Goal: Task Accomplishment & Management: Use online tool/utility

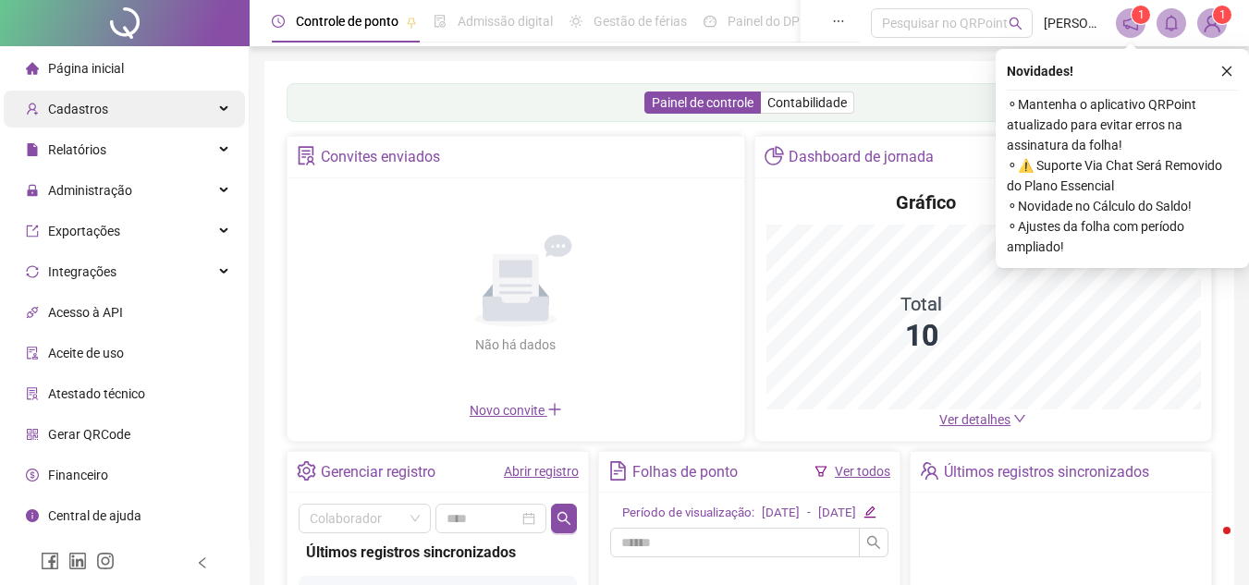
click at [174, 111] on div "Cadastros" at bounding box center [124, 109] width 241 height 37
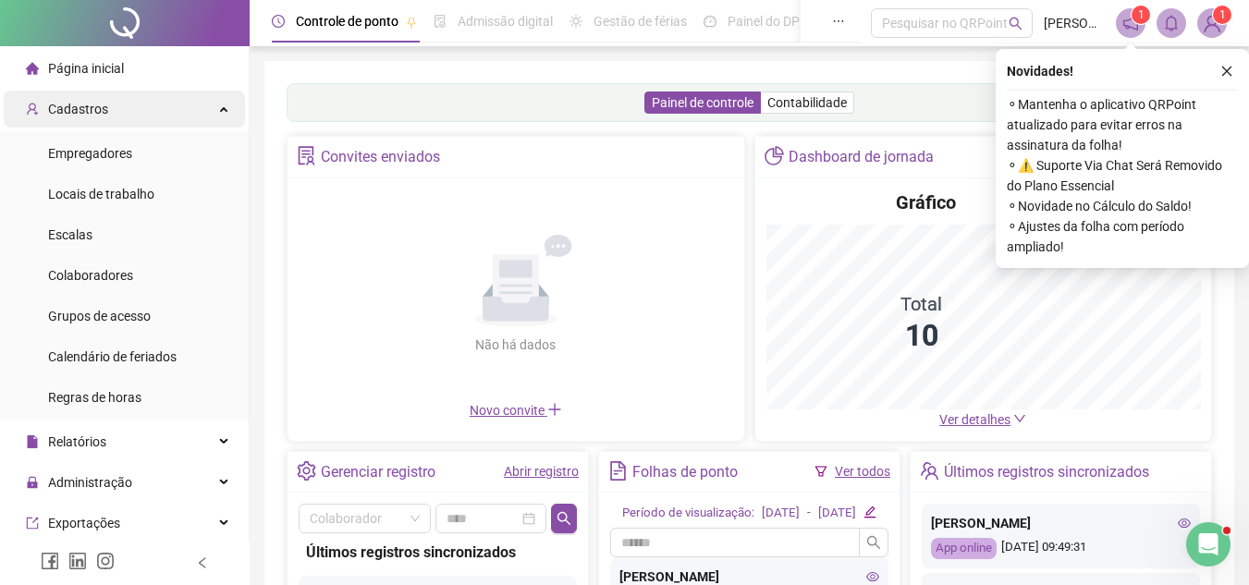
click at [174, 111] on div "Cadastros" at bounding box center [124, 109] width 241 height 37
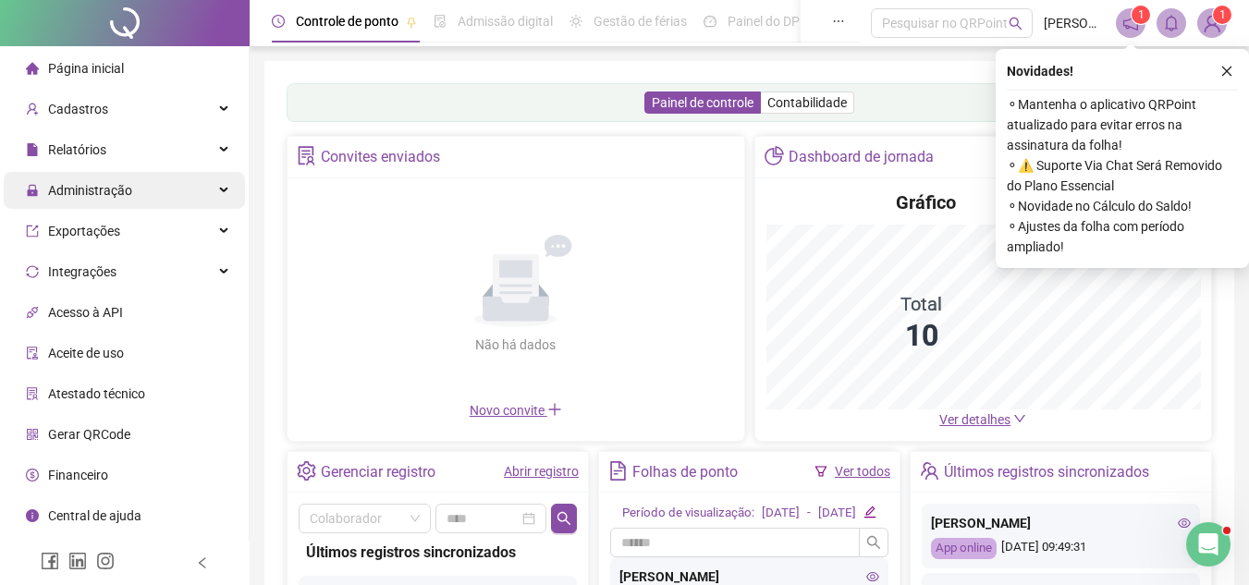
click at [195, 188] on div "Administração" at bounding box center [124, 190] width 241 height 37
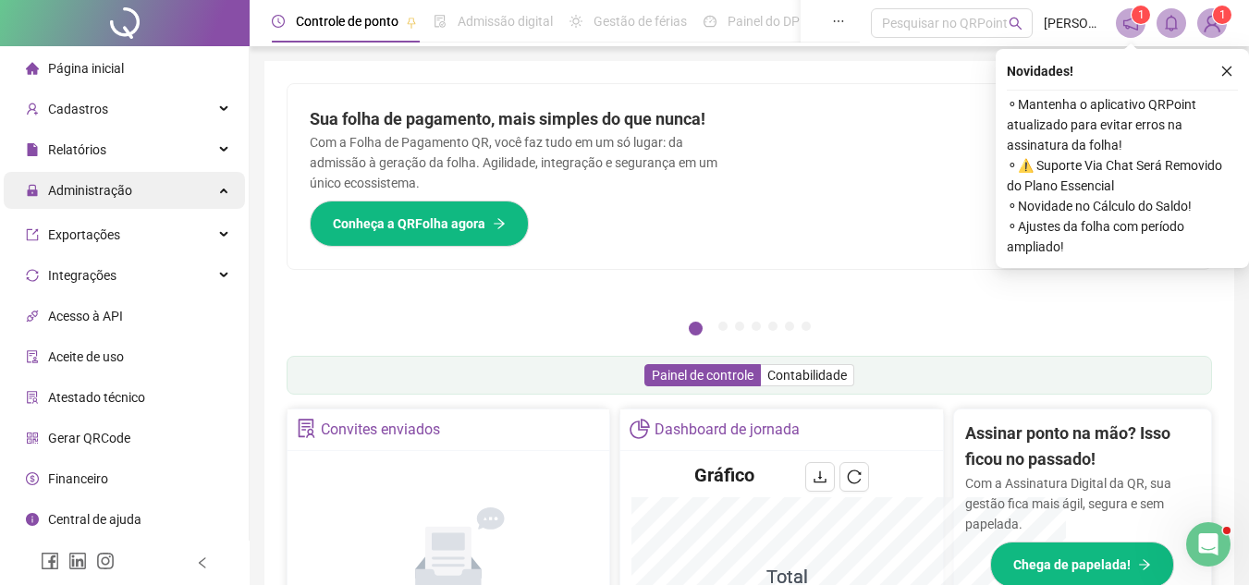
click at [220, 185] on div "Administração" at bounding box center [124, 190] width 241 height 37
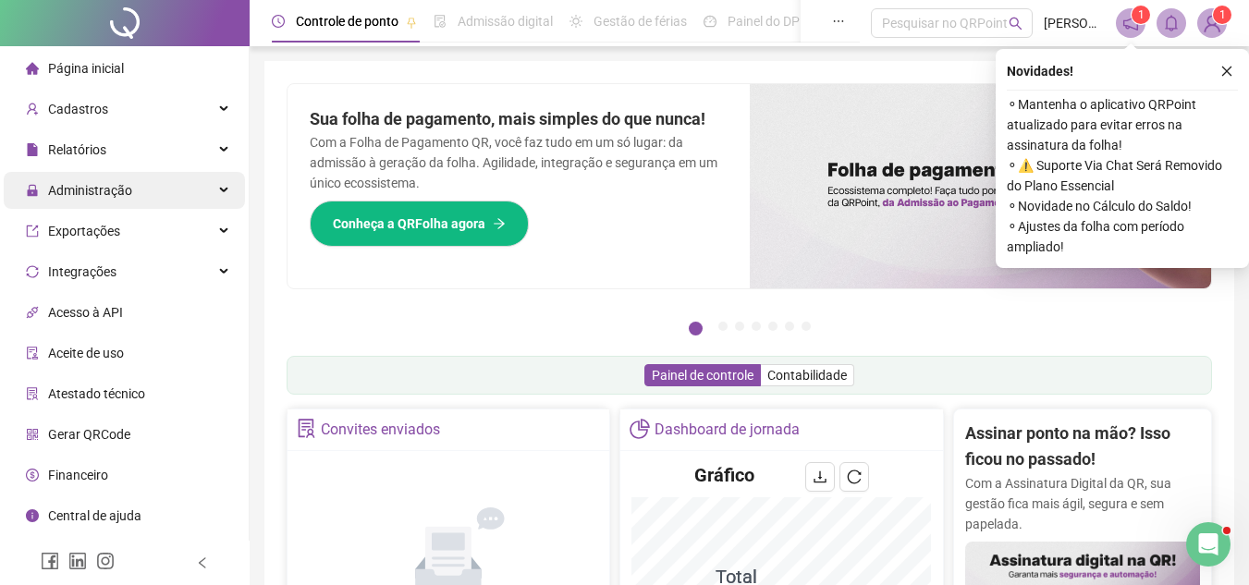
click at [217, 184] on div "Administração" at bounding box center [124, 190] width 241 height 37
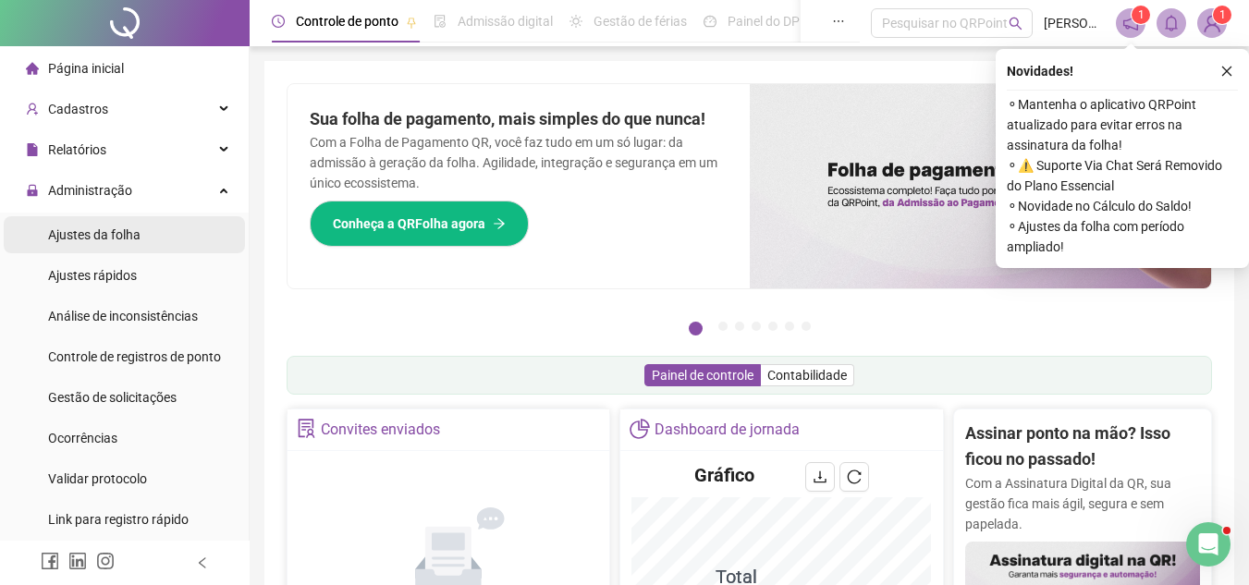
click at [171, 229] on li "Ajustes da folha" at bounding box center [124, 234] width 241 height 37
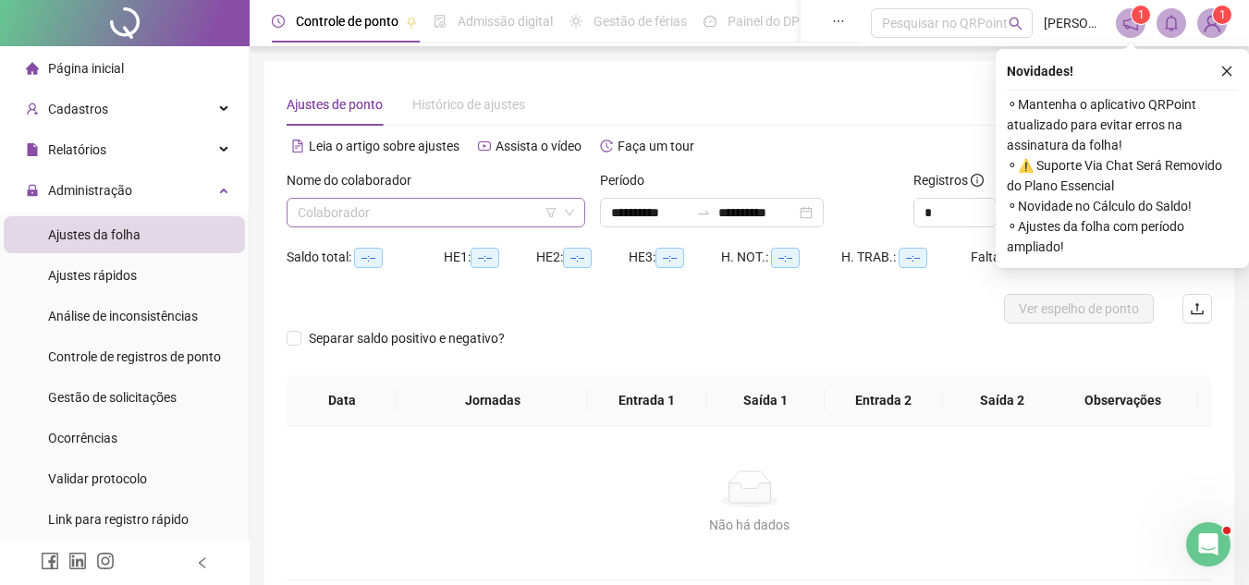
type input "**********"
click at [438, 214] on input "search" at bounding box center [428, 213] width 260 height 28
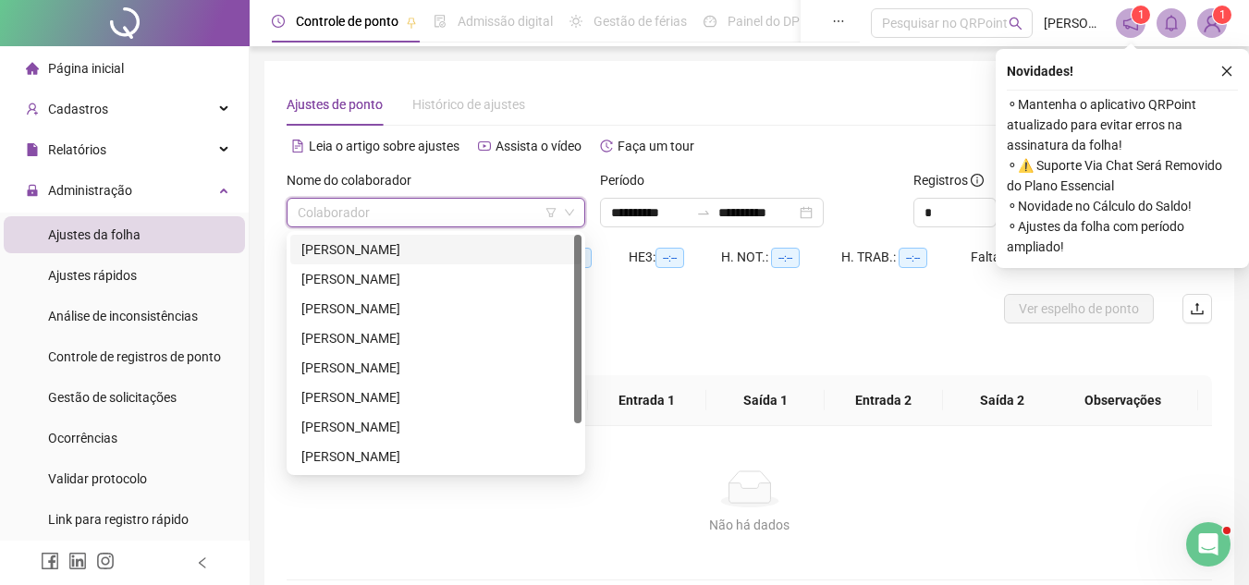
click at [430, 251] on div "[PERSON_NAME]" at bounding box center [435, 249] width 269 height 20
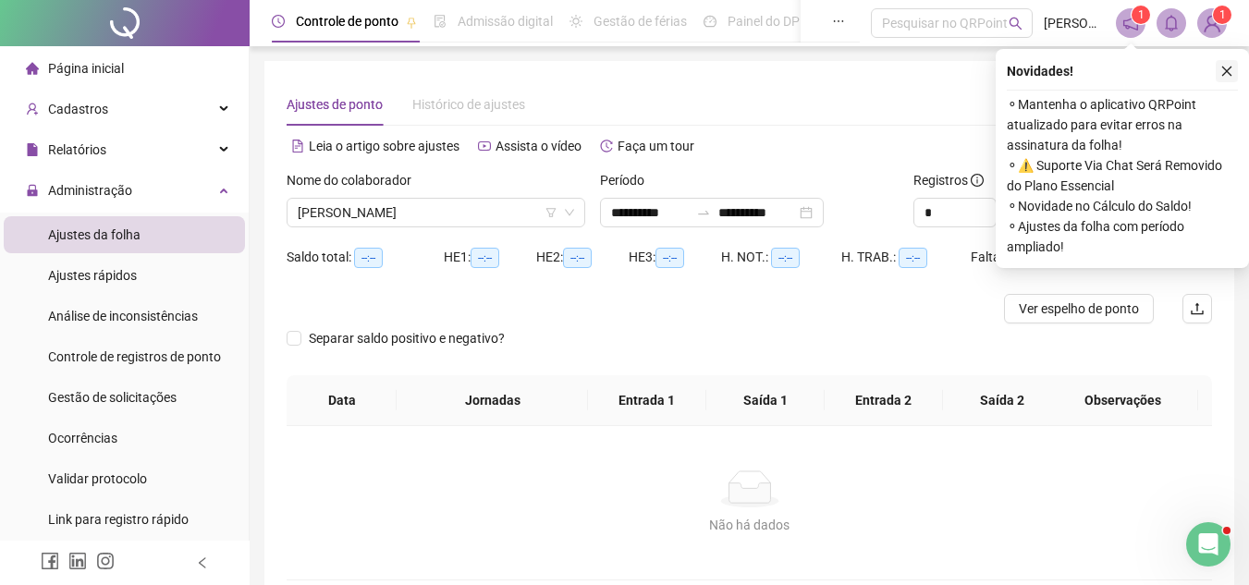
click at [1229, 71] on icon "close" at bounding box center [1226, 71] width 13 height 13
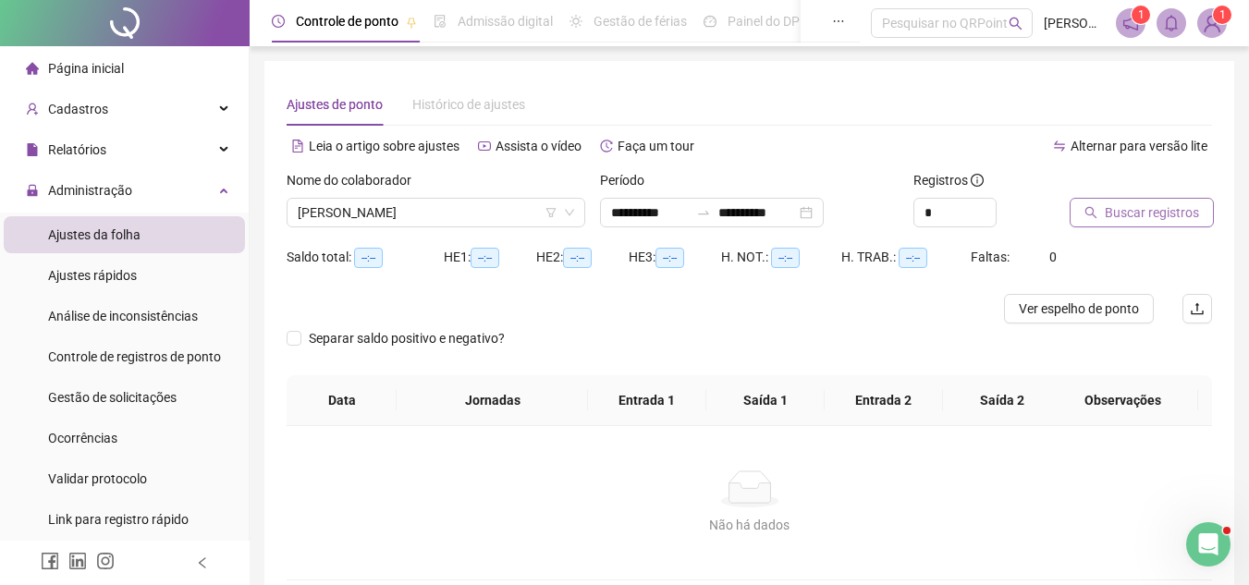
click at [1145, 203] on span "Buscar registros" at bounding box center [1152, 212] width 94 height 20
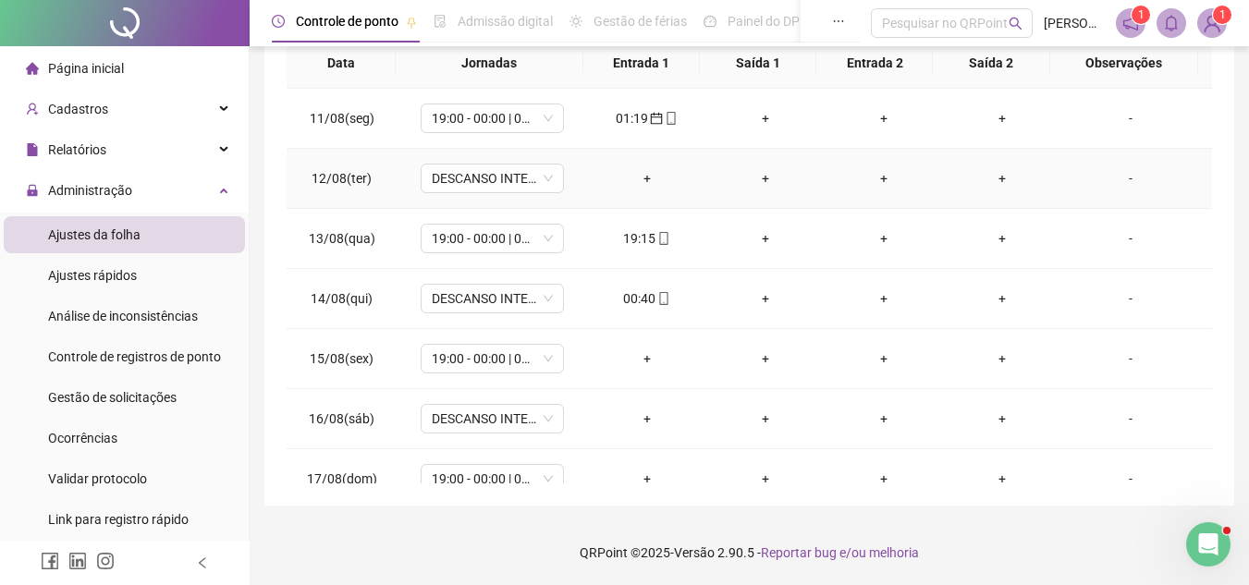
scroll to position [627, 0]
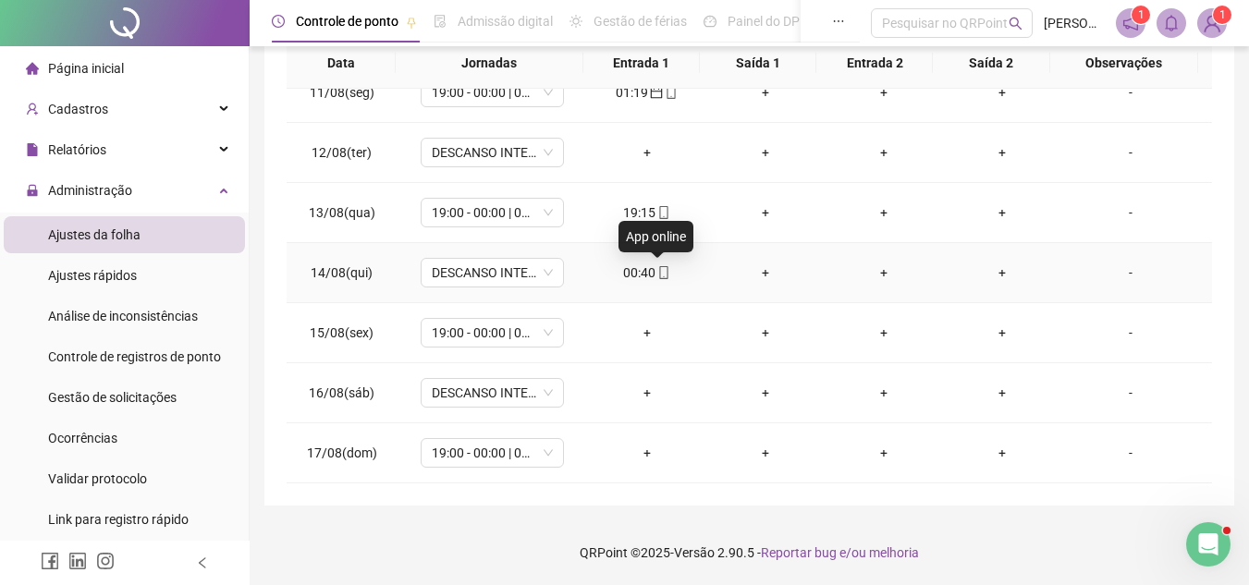
click at [655, 273] on span "mobile" at bounding box center [662, 272] width 15 height 13
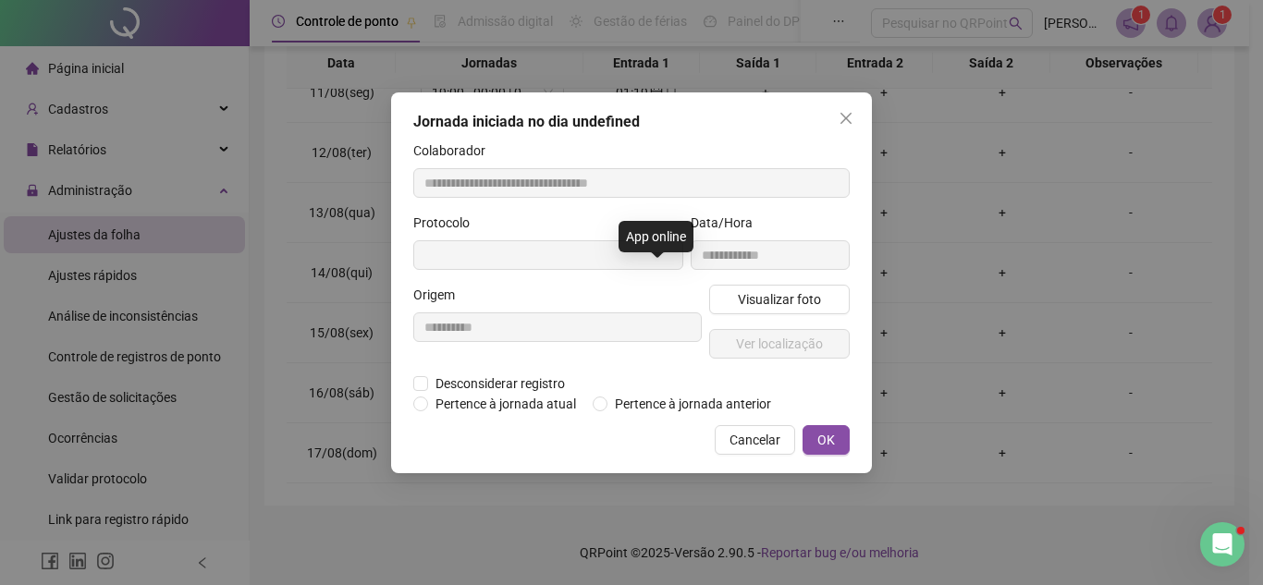
type input "**********"
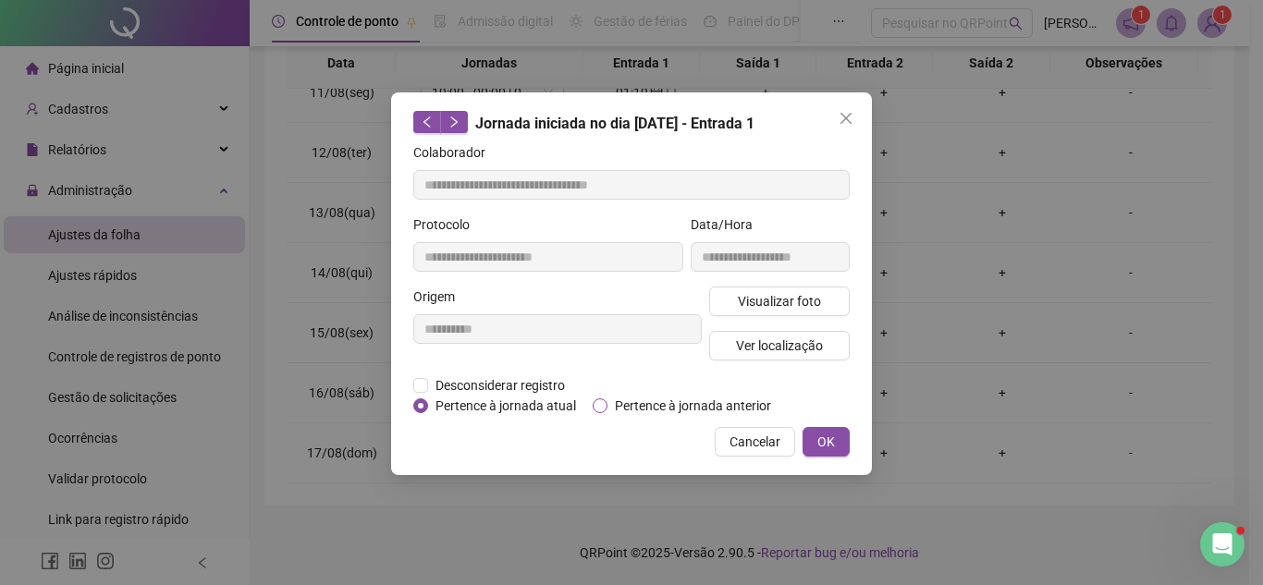
click at [635, 403] on span "Pertence à jornada anterior" at bounding box center [692, 406] width 171 height 20
click at [847, 451] on button "OK" at bounding box center [825, 442] width 47 height 30
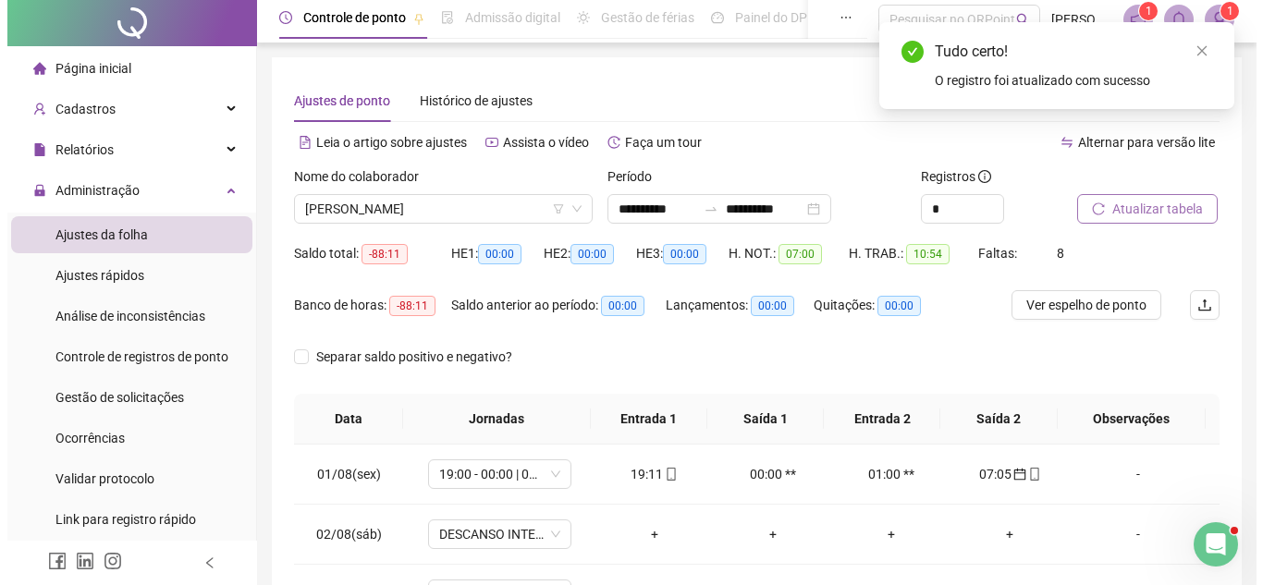
scroll to position [0, 0]
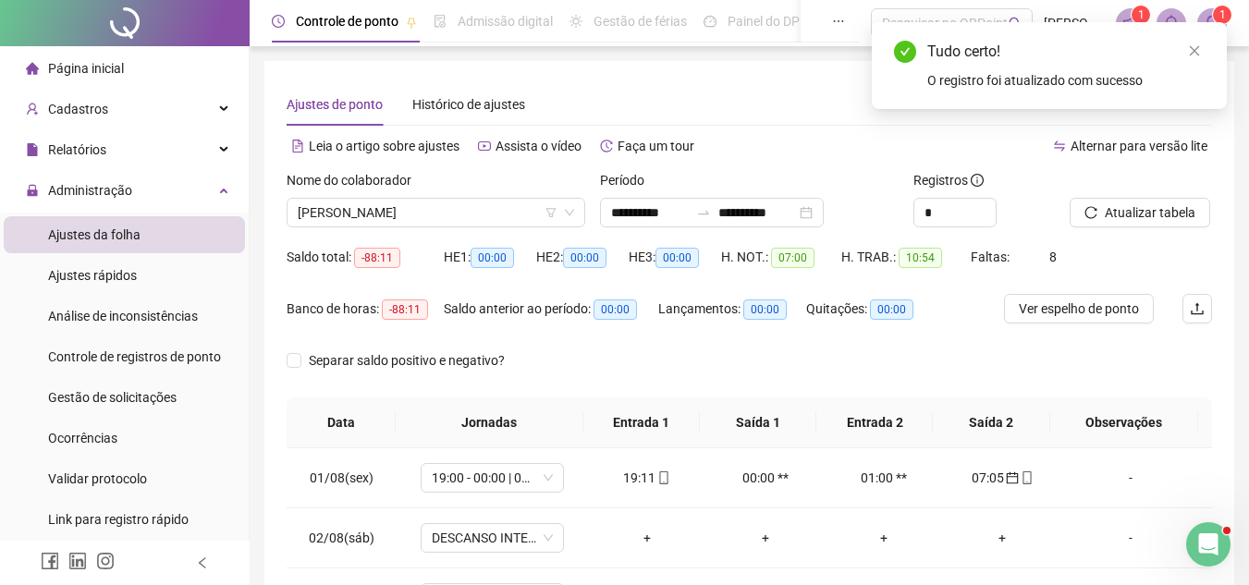
click at [1137, 227] on div "Atualizar tabela" at bounding box center [1140, 206] width 157 height 72
click at [1132, 214] on span "Atualizar tabela" at bounding box center [1150, 212] width 91 height 20
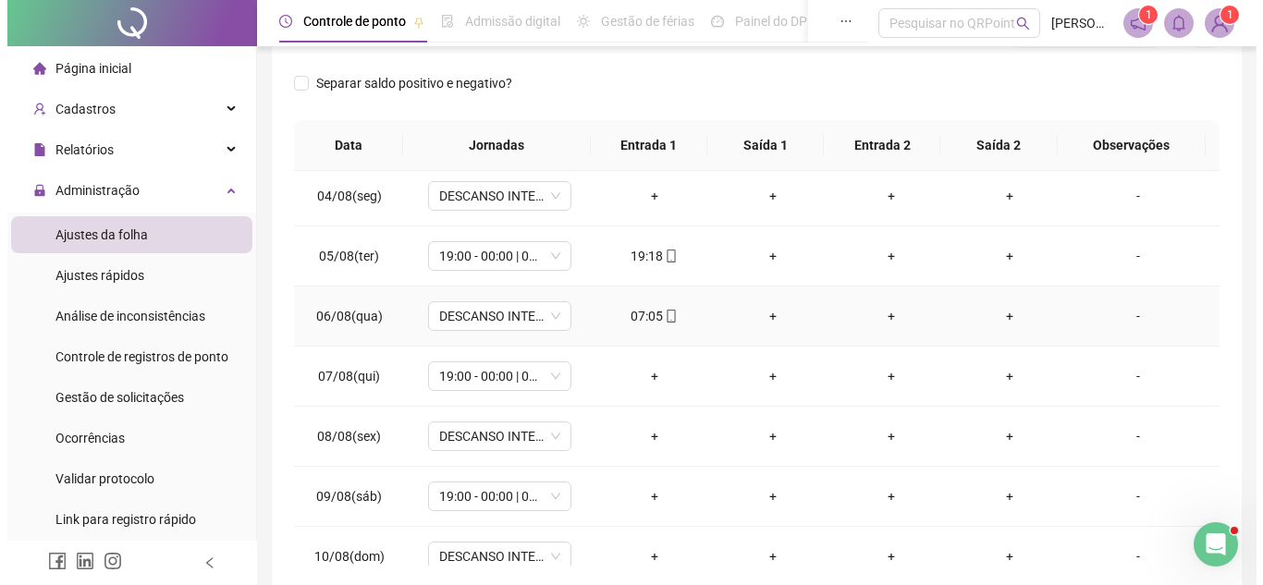
scroll to position [92, 0]
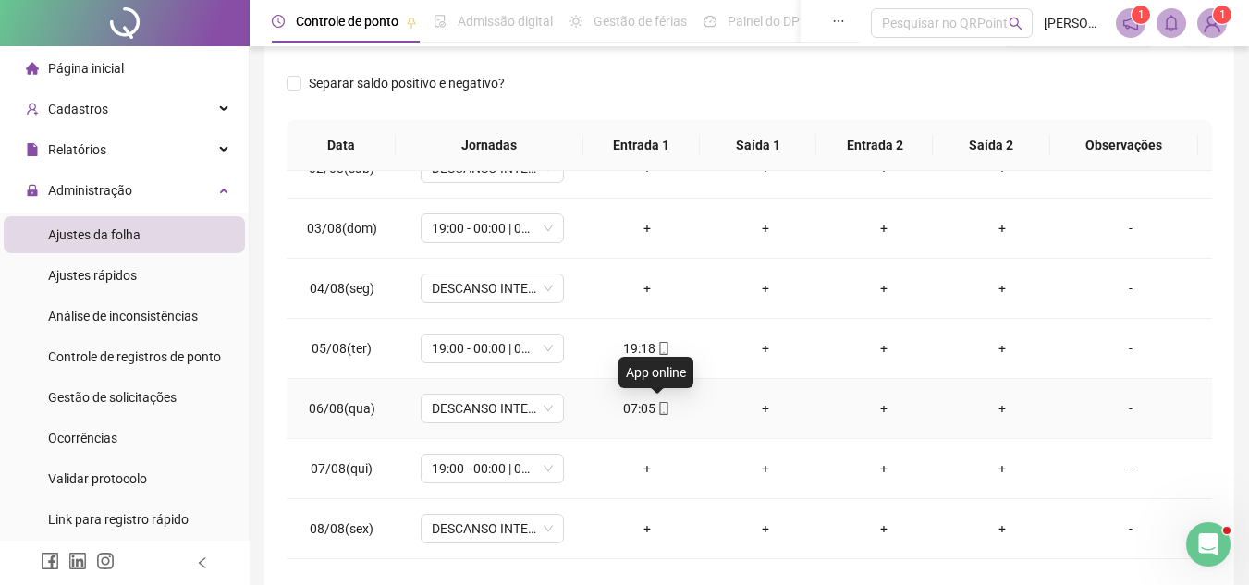
click at [655, 402] on span "mobile" at bounding box center [662, 408] width 15 height 13
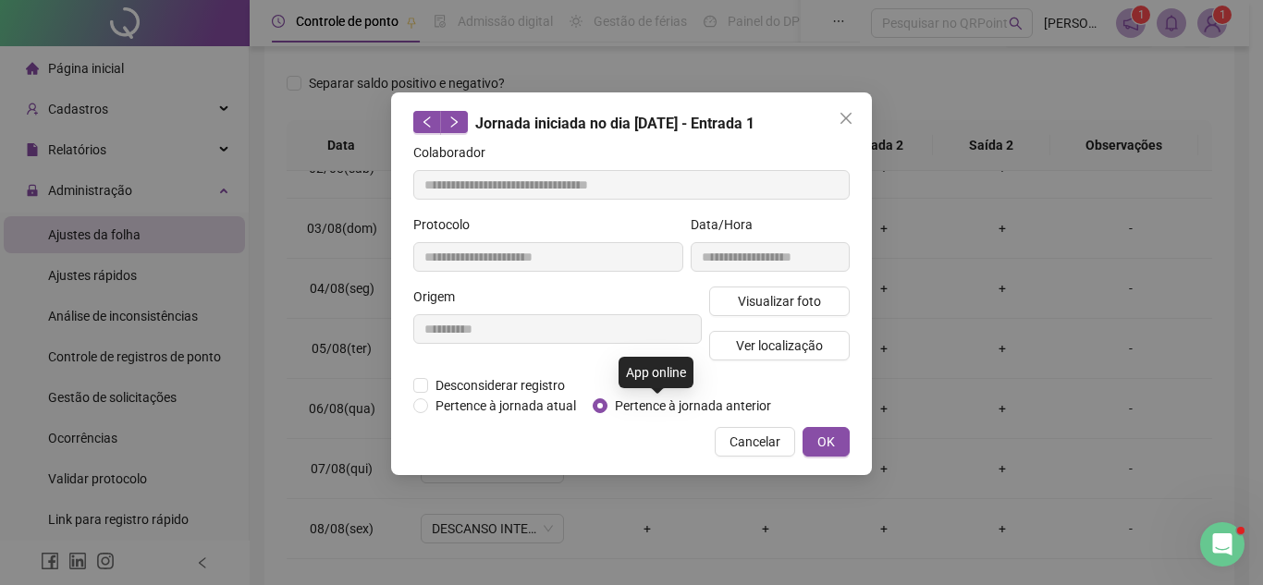
type input "**********"
click at [622, 396] on span "Pertence à jornada anterior" at bounding box center [692, 406] width 171 height 20
click at [837, 443] on button "OK" at bounding box center [825, 442] width 47 height 30
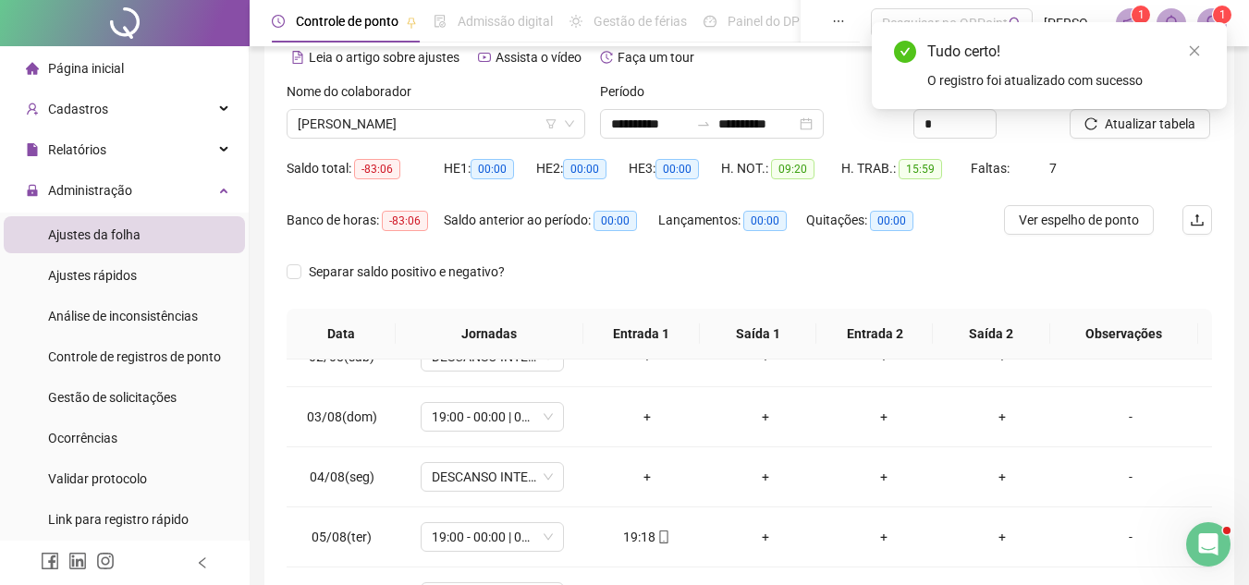
scroll to position [0, 0]
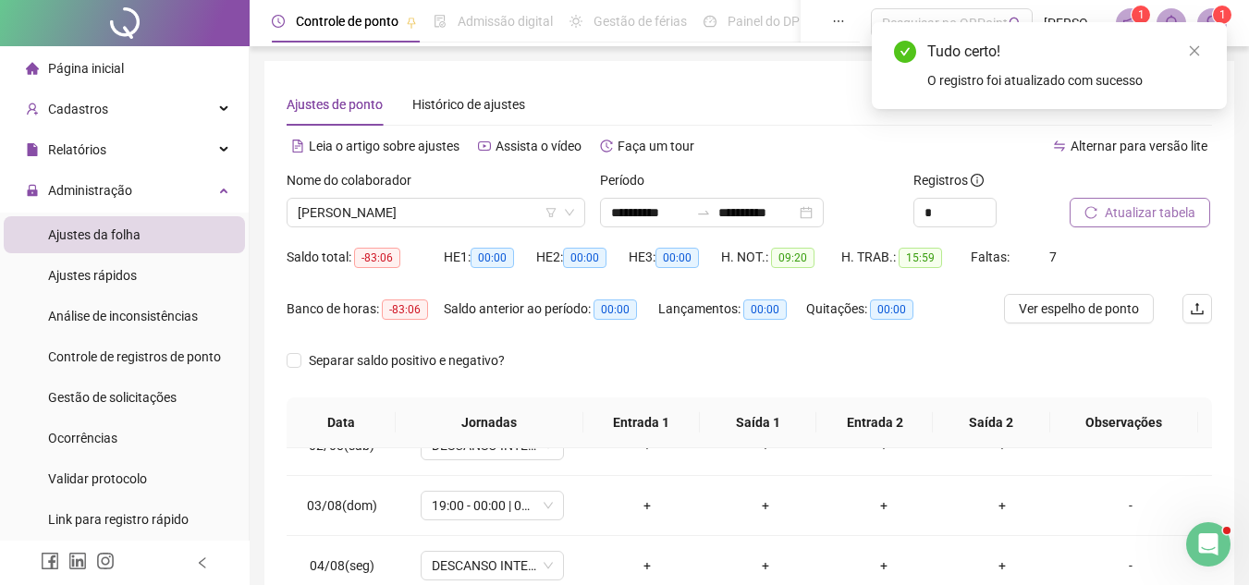
click at [1134, 207] on span "Atualizar tabela" at bounding box center [1150, 212] width 91 height 20
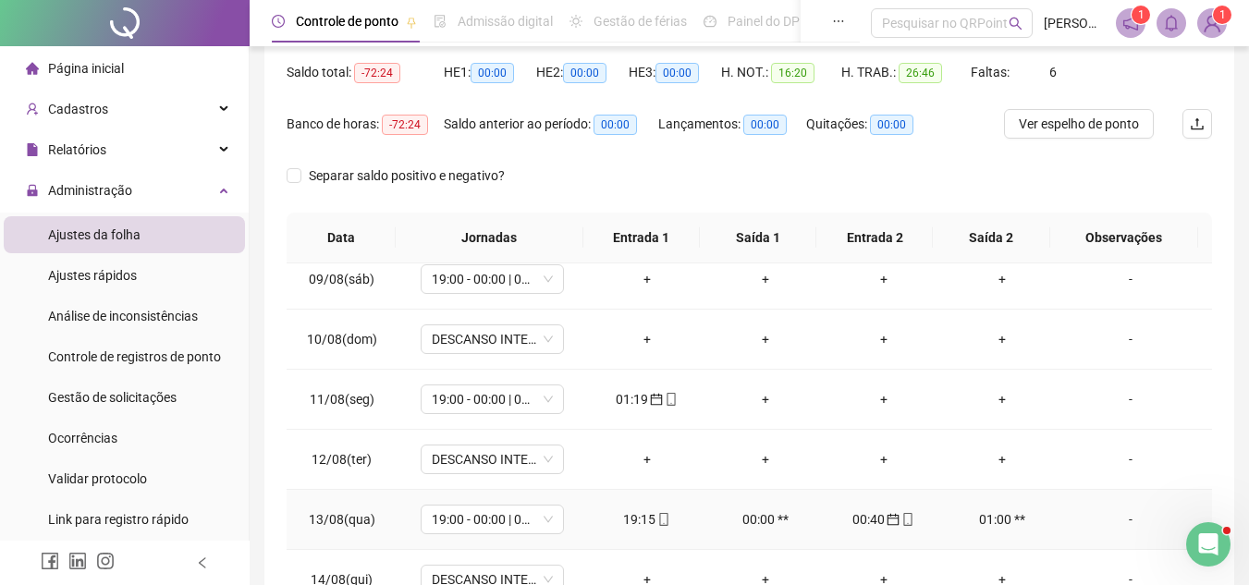
scroll to position [462, 0]
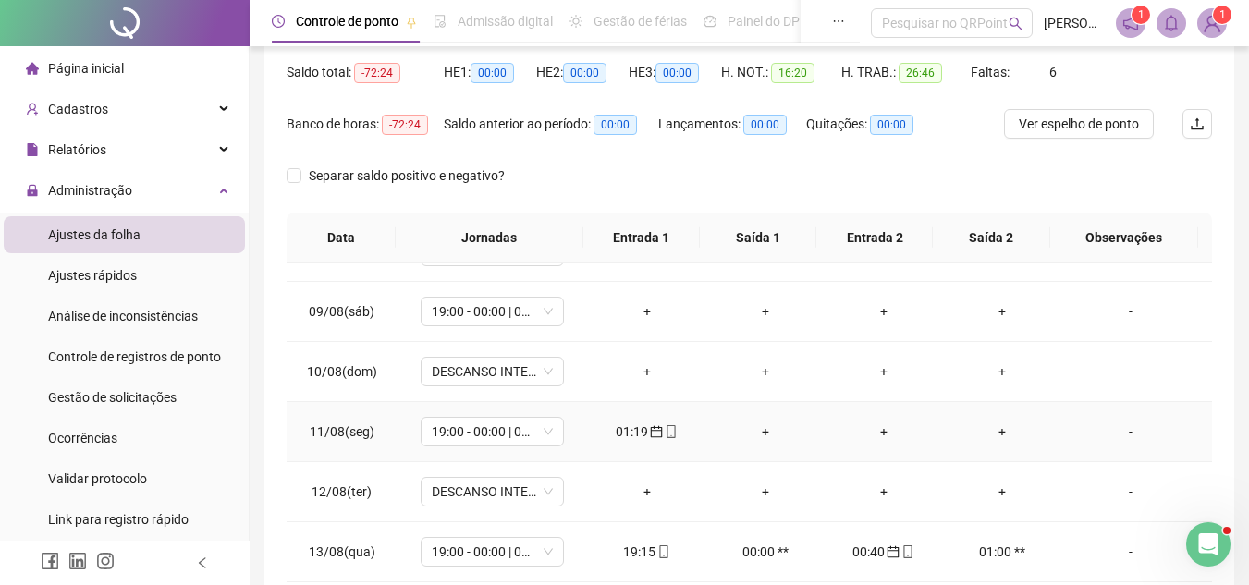
click at [748, 430] on div "+" at bounding box center [765, 432] width 89 height 20
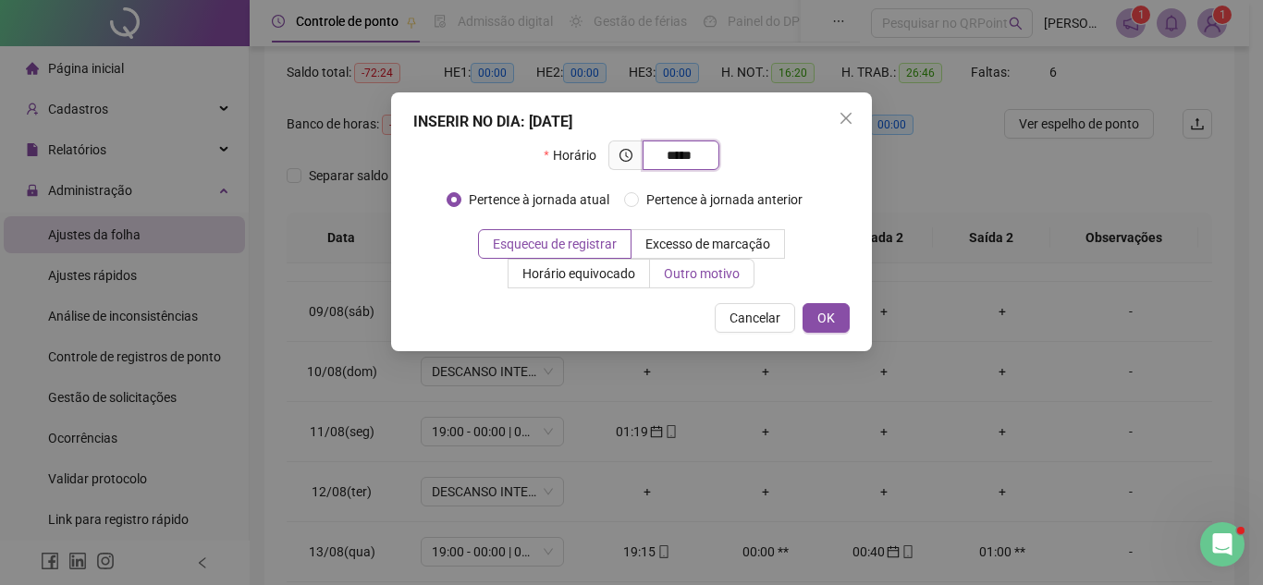
type input "*****"
click at [723, 273] on span "Outro motivo" at bounding box center [702, 273] width 76 height 15
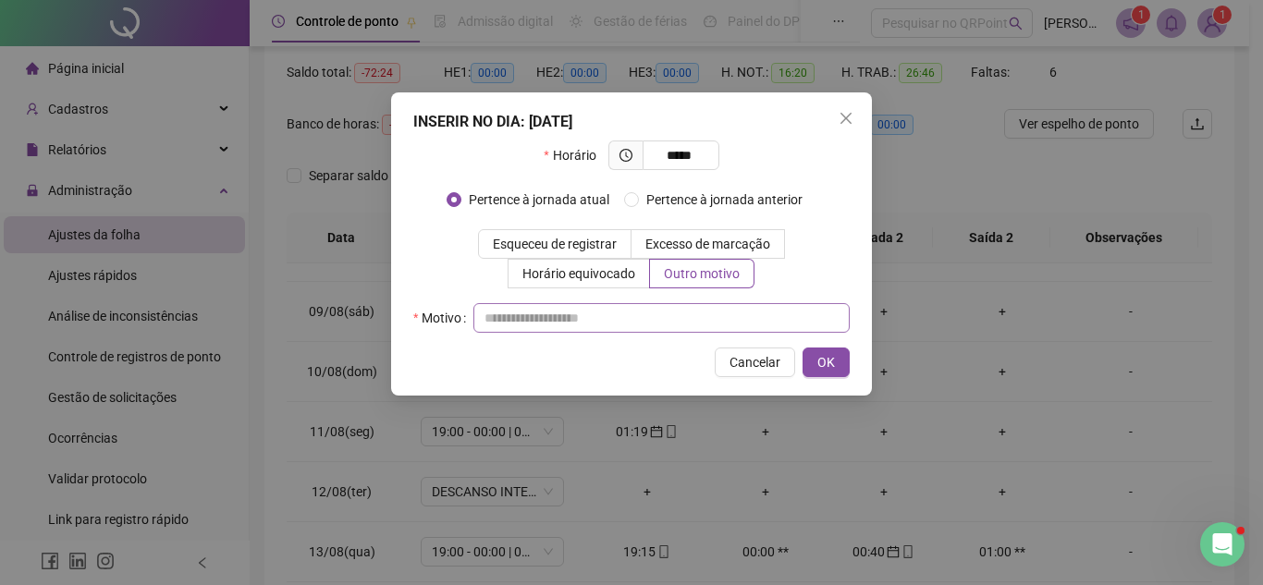
click at [693, 307] on div "Horário ***** Pertence à jornada atual [GEOGRAPHIC_DATA] à jornada anterior Esq…" at bounding box center [631, 237] width 436 height 192
click at [694, 313] on input "text" at bounding box center [661, 318] width 376 height 30
type input "*"
click at [844, 350] on button "OK" at bounding box center [825, 363] width 47 height 30
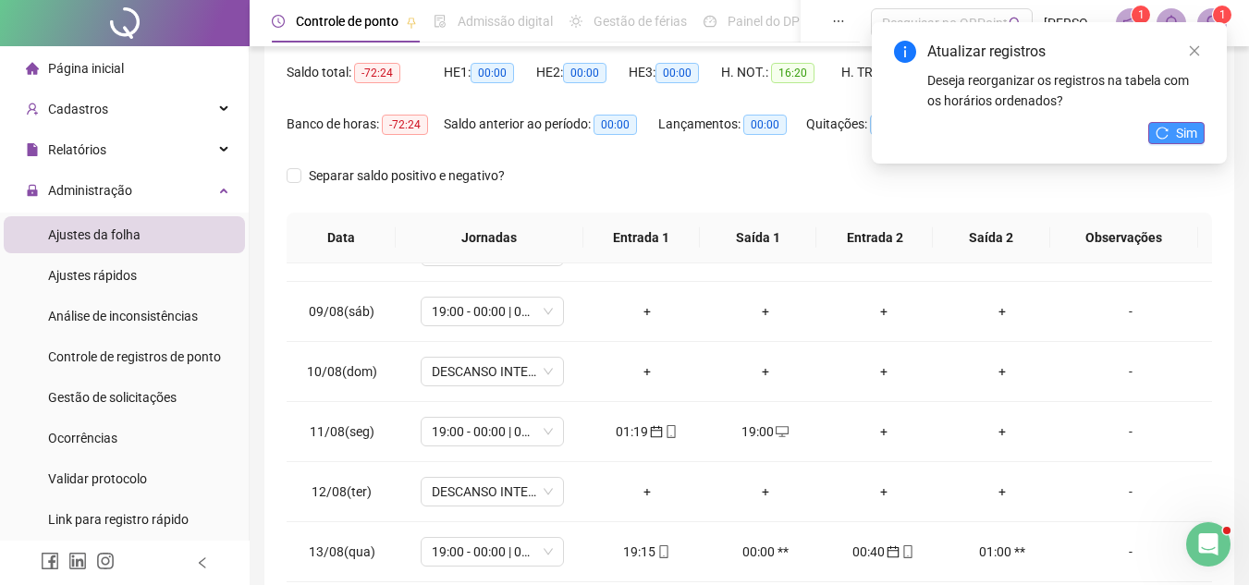
click at [1171, 130] on button "Sim" at bounding box center [1176, 133] width 56 height 22
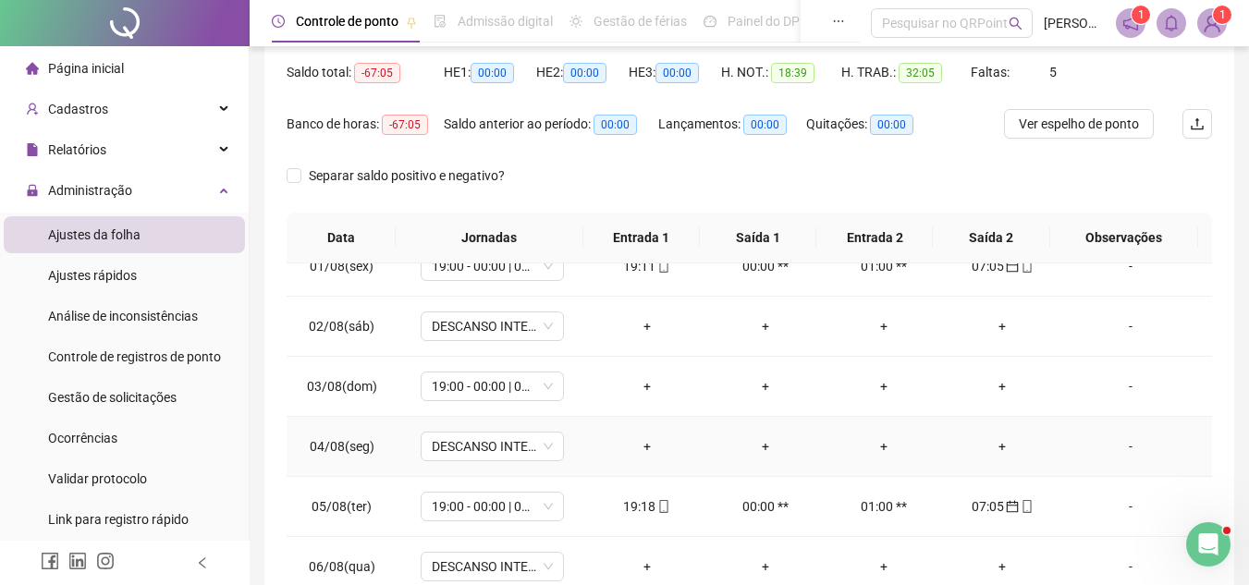
scroll to position [0, 0]
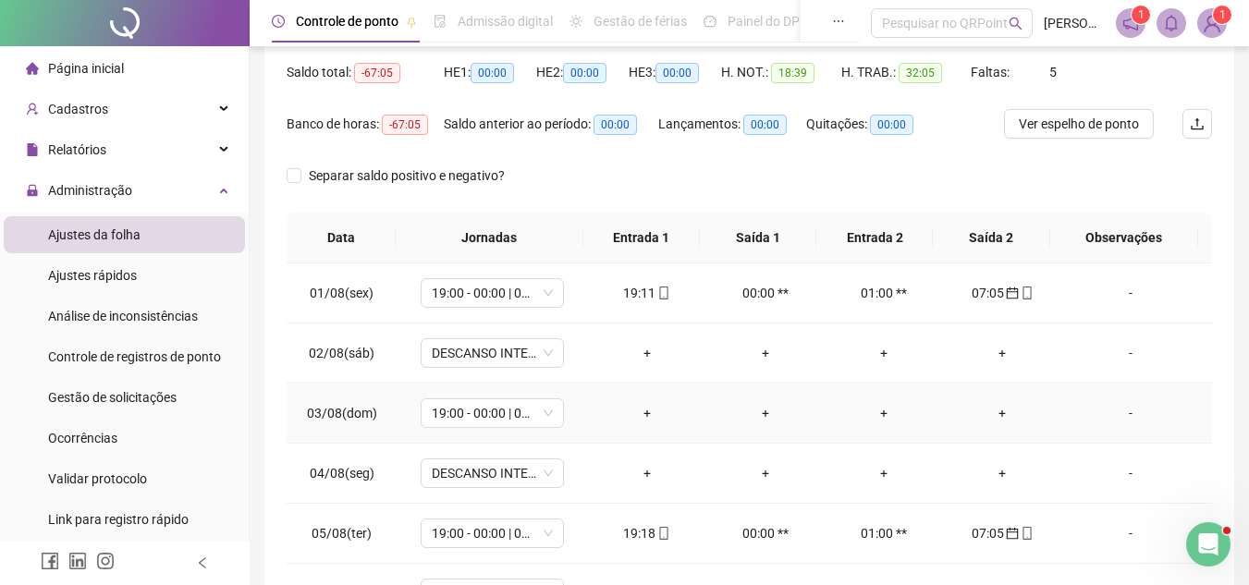
click at [1121, 413] on div "-" at bounding box center [1130, 413] width 109 height 20
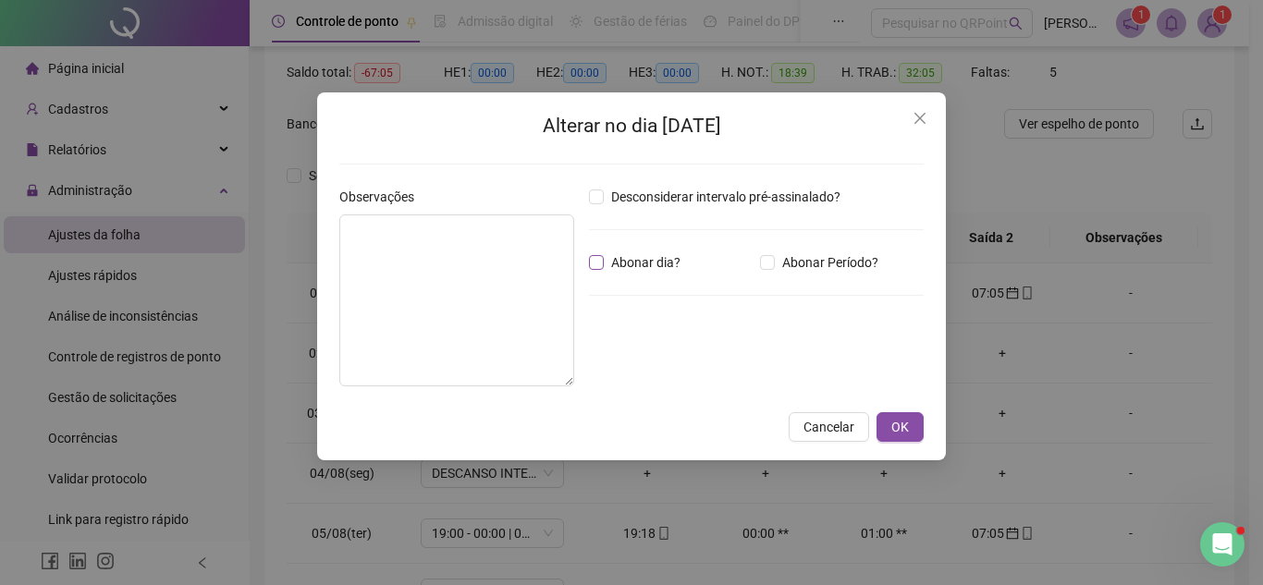
click at [651, 269] on span "Abonar dia?" at bounding box center [646, 262] width 84 height 20
click at [894, 424] on span "OK" at bounding box center [900, 427] width 18 height 20
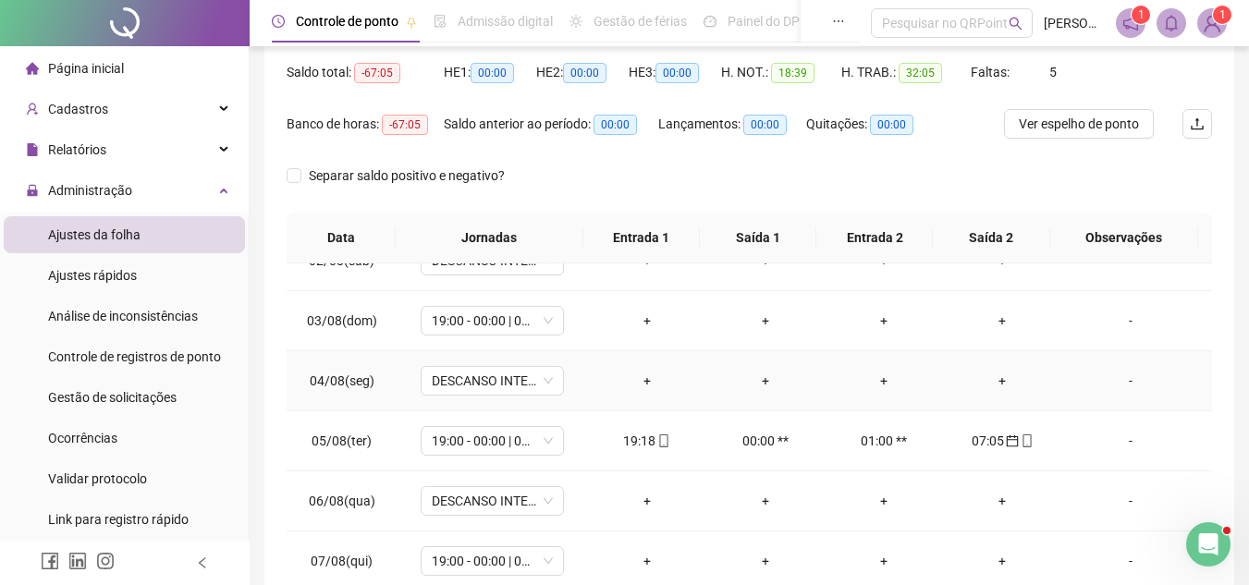
scroll to position [185, 0]
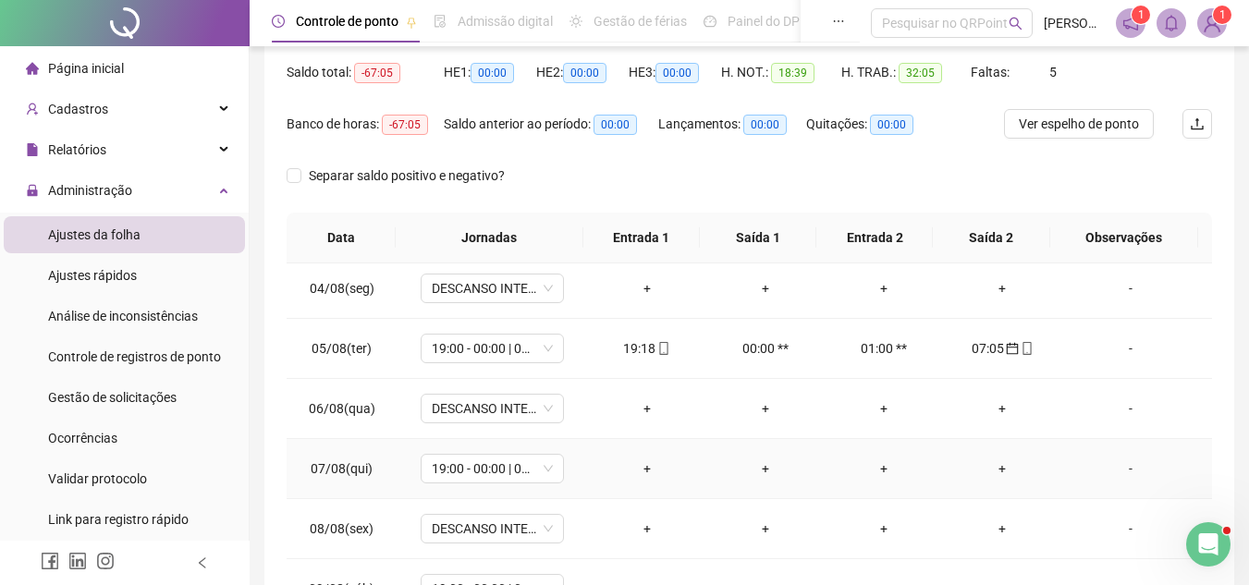
click at [1133, 477] on div "-" at bounding box center [1130, 469] width 109 height 20
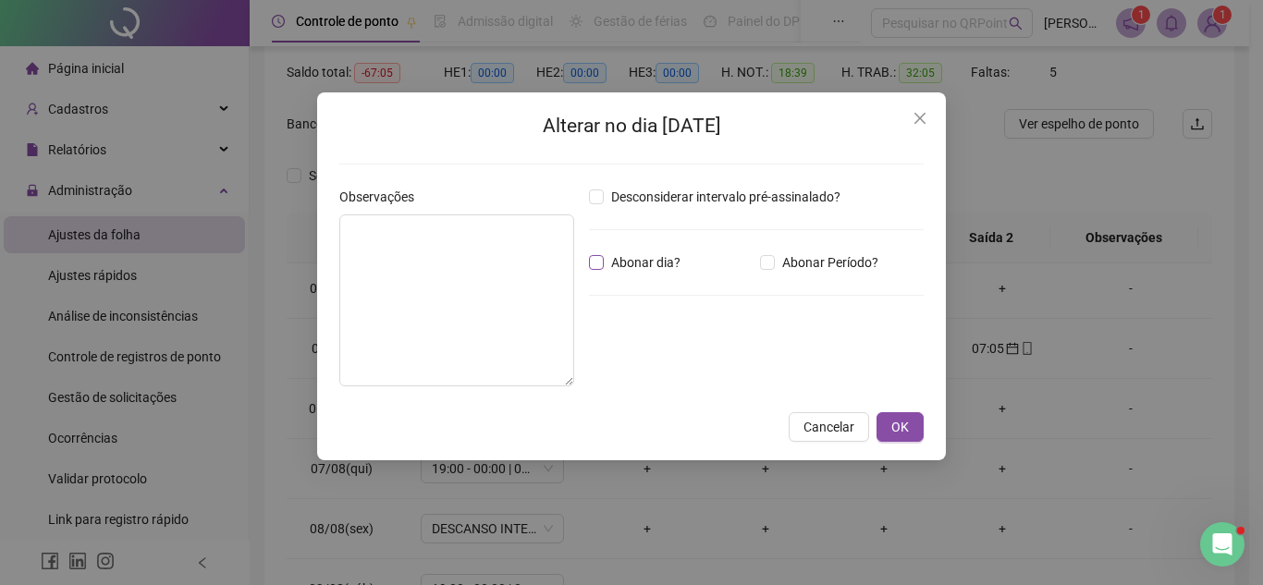
click at [642, 261] on span "Abonar dia?" at bounding box center [646, 262] width 84 height 20
click at [899, 436] on span "OK" at bounding box center [900, 427] width 18 height 20
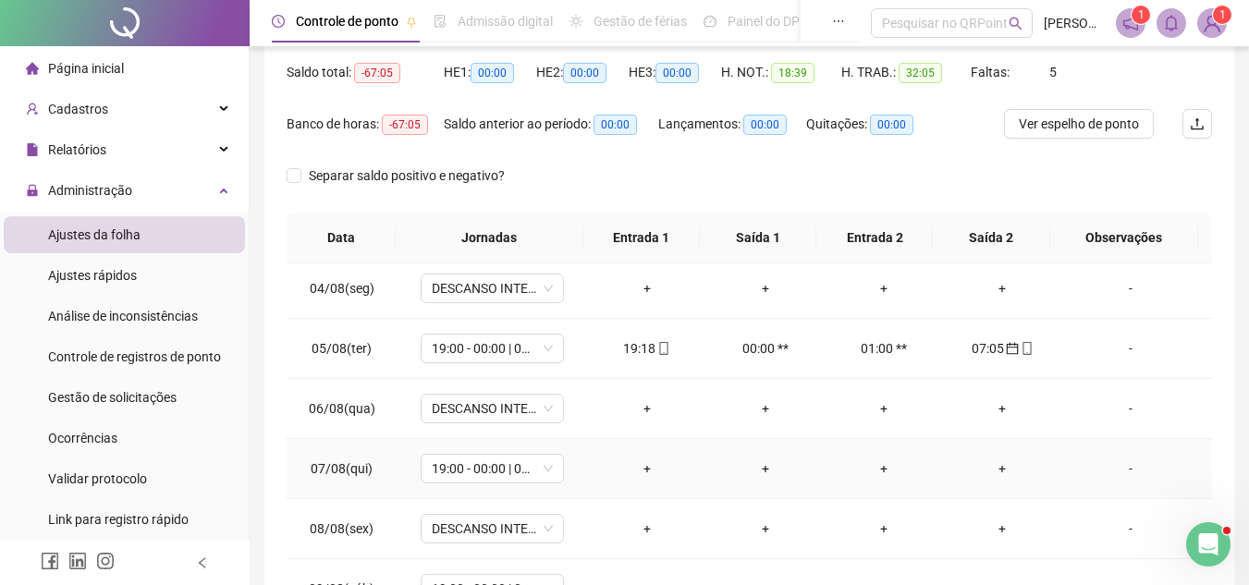
click at [1130, 478] on div "-" at bounding box center [1130, 469] width 109 height 20
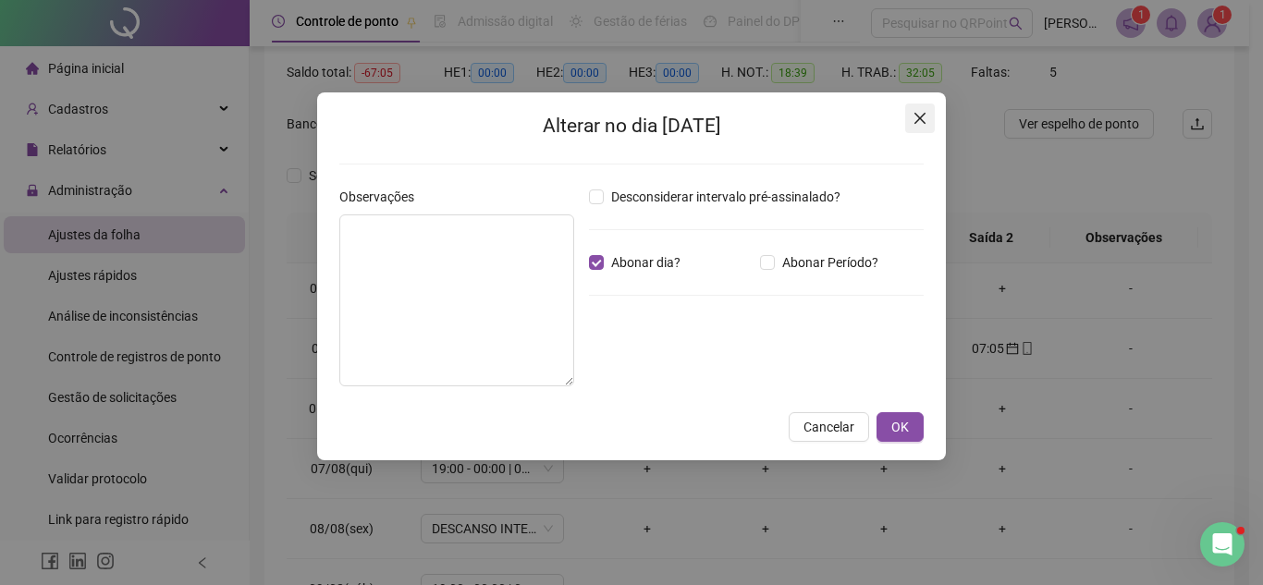
click at [922, 124] on icon "close" at bounding box center [919, 118] width 15 height 15
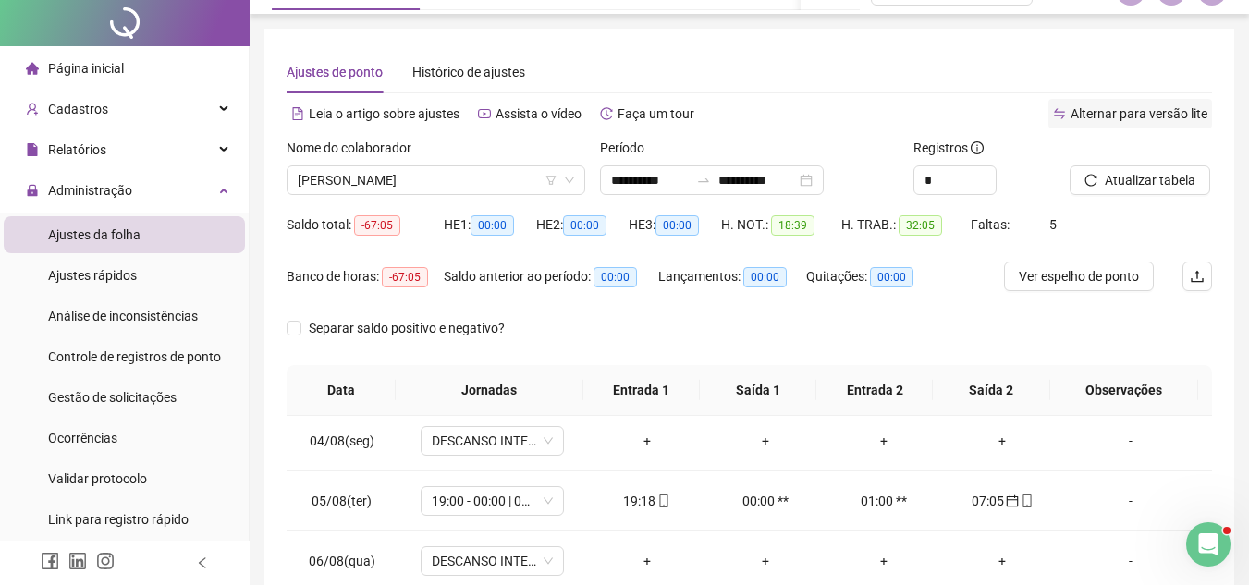
scroll to position [0, 0]
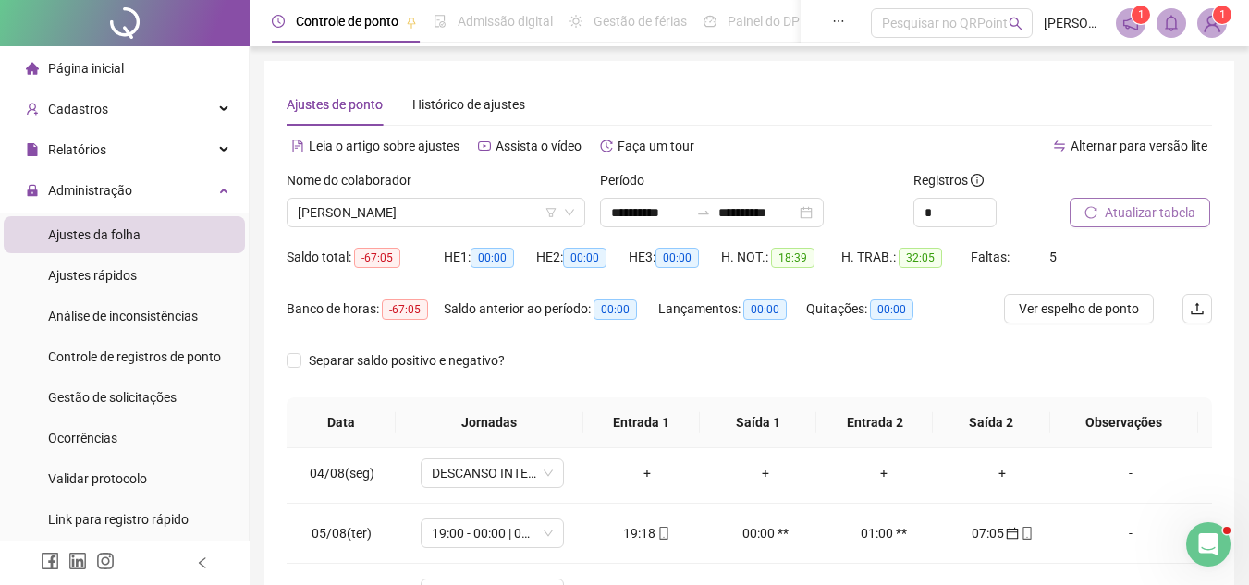
click at [1129, 216] on span "Atualizar tabela" at bounding box center [1150, 212] width 91 height 20
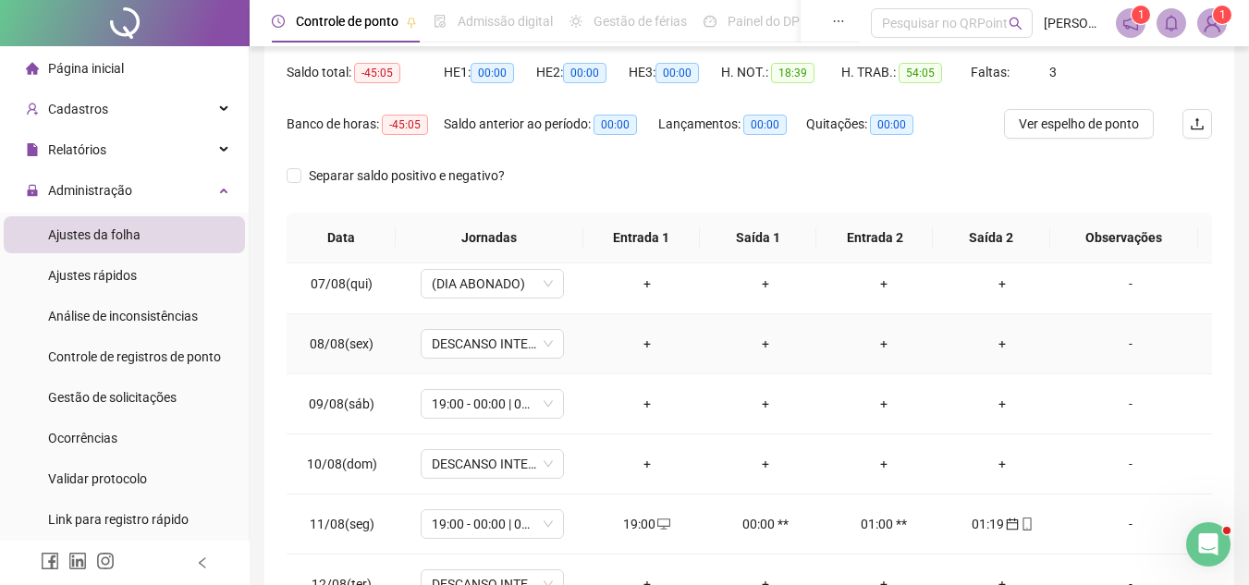
scroll to position [462, 0]
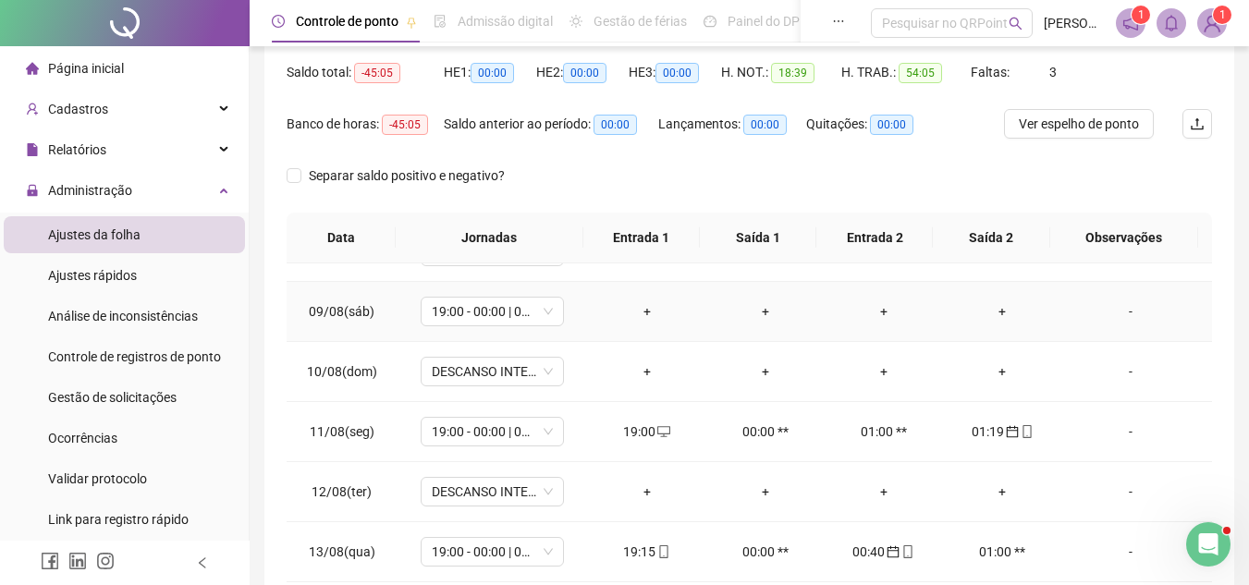
click at [1140, 336] on td "-" at bounding box center [1136, 312] width 151 height 60
click at [1150, 323] on td "-" at bounding box center [1136, 312] width 151 height 60
click at [1173, 321] on div "-" at bounding box center [1130, 311] width 109 height 20
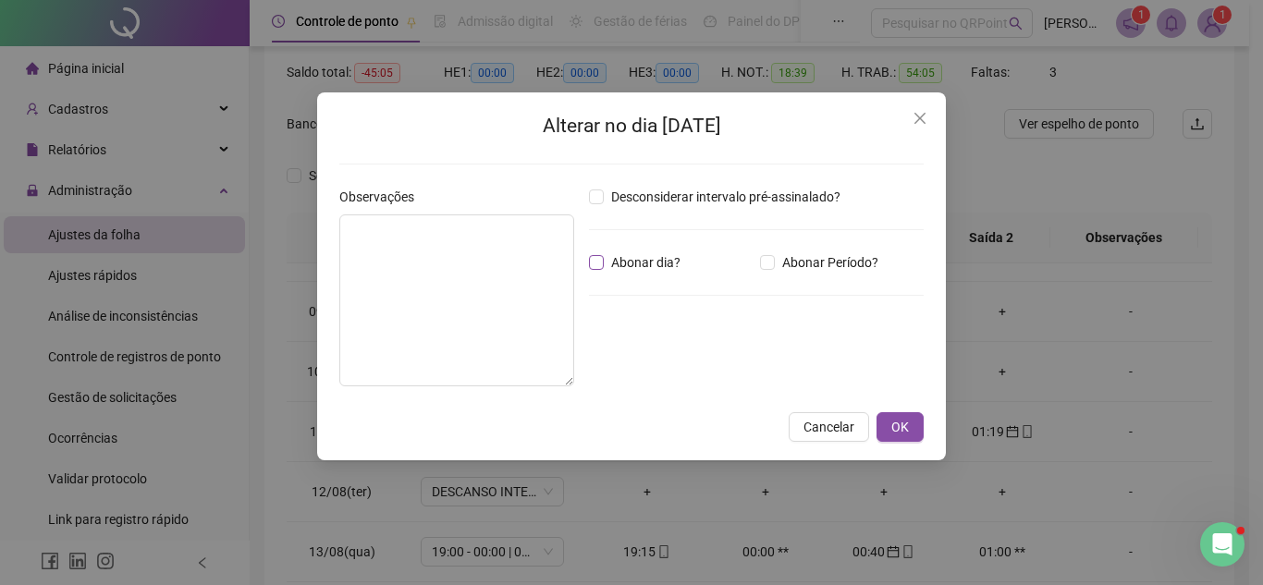
click at [631, 263] on span "Abonar dia?" at bounding box center [646, 262] width 84 height 20
click at [904, 425] on span "OK" at bounding box center [900, 427] width 18 height 20
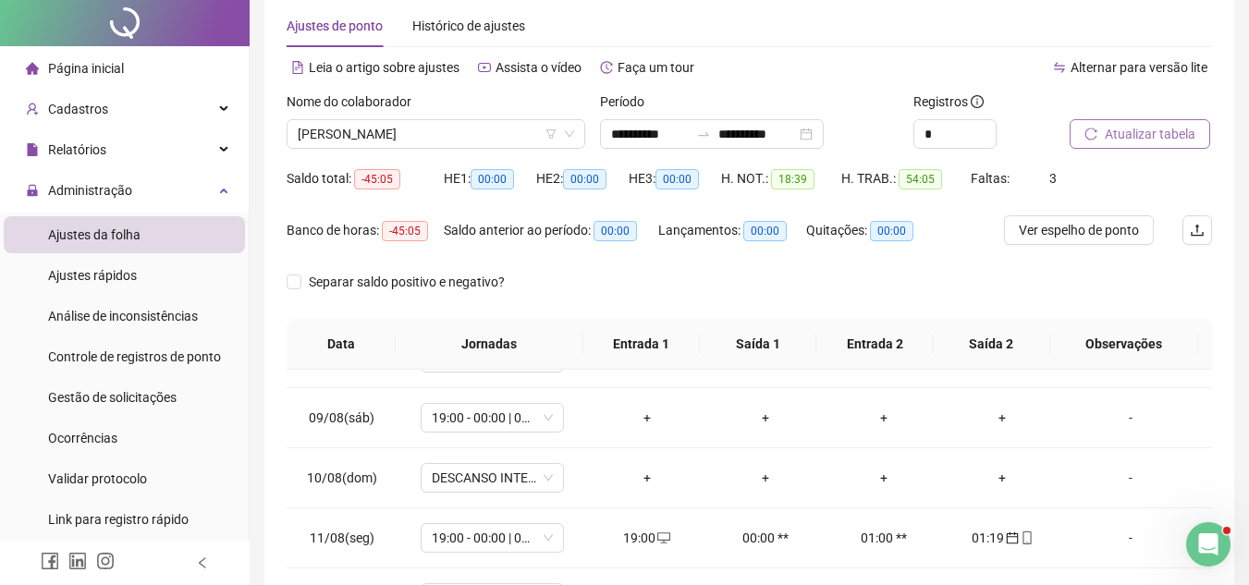
scroll to position [0, 0]
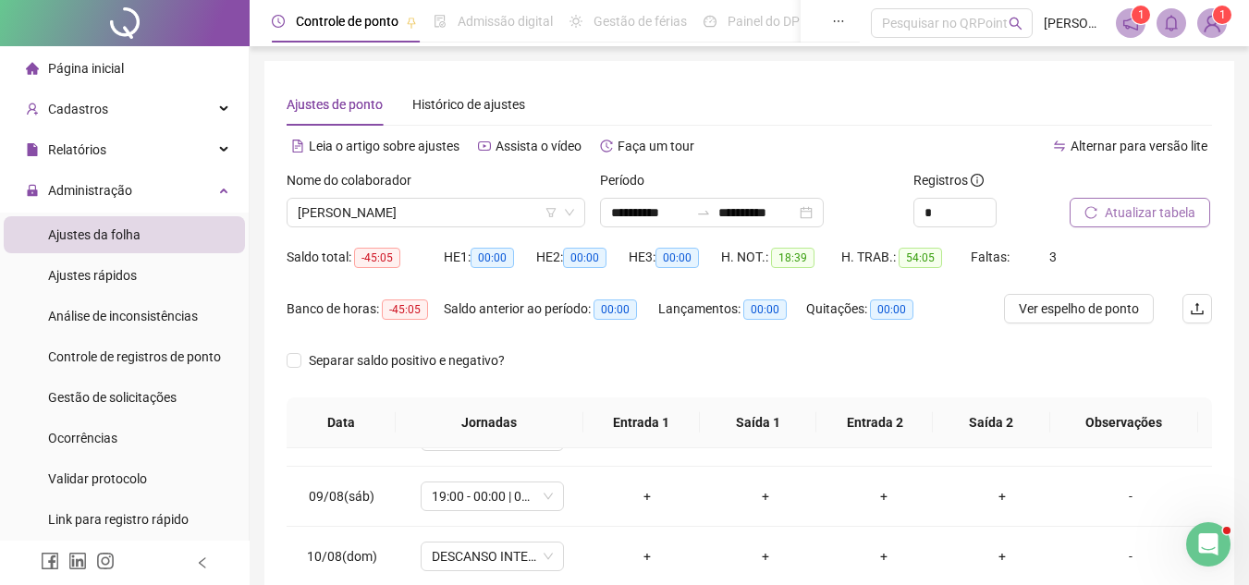
click at [1115, 209] on span "Atualizar tabela" at bounding box center [1150, 212] width 91 height 20
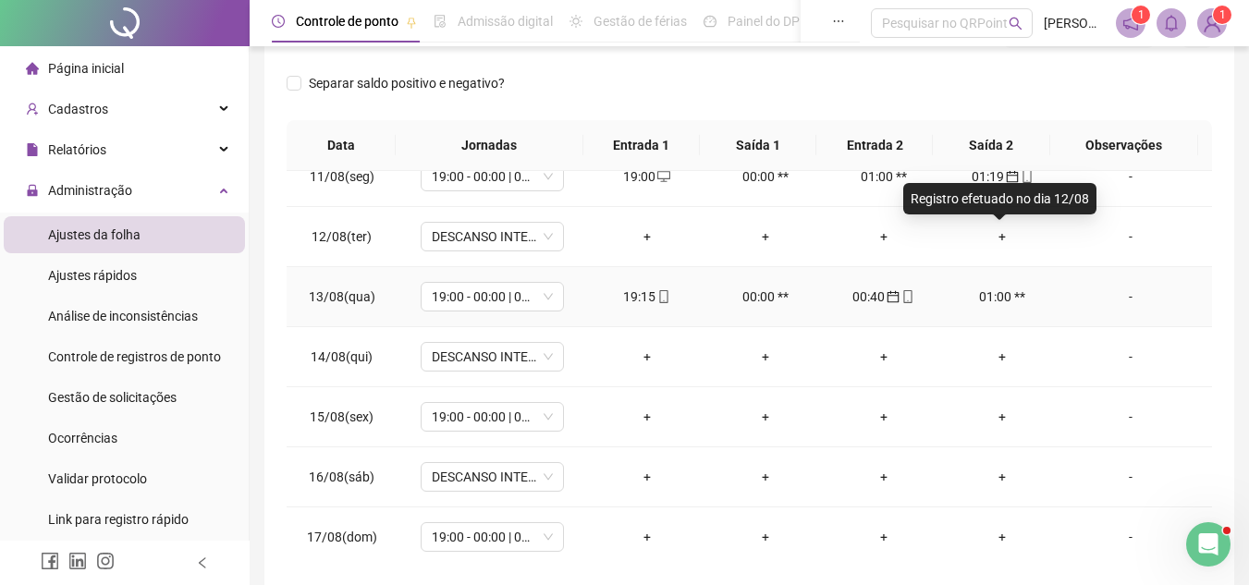
scroll to position [627, 0]
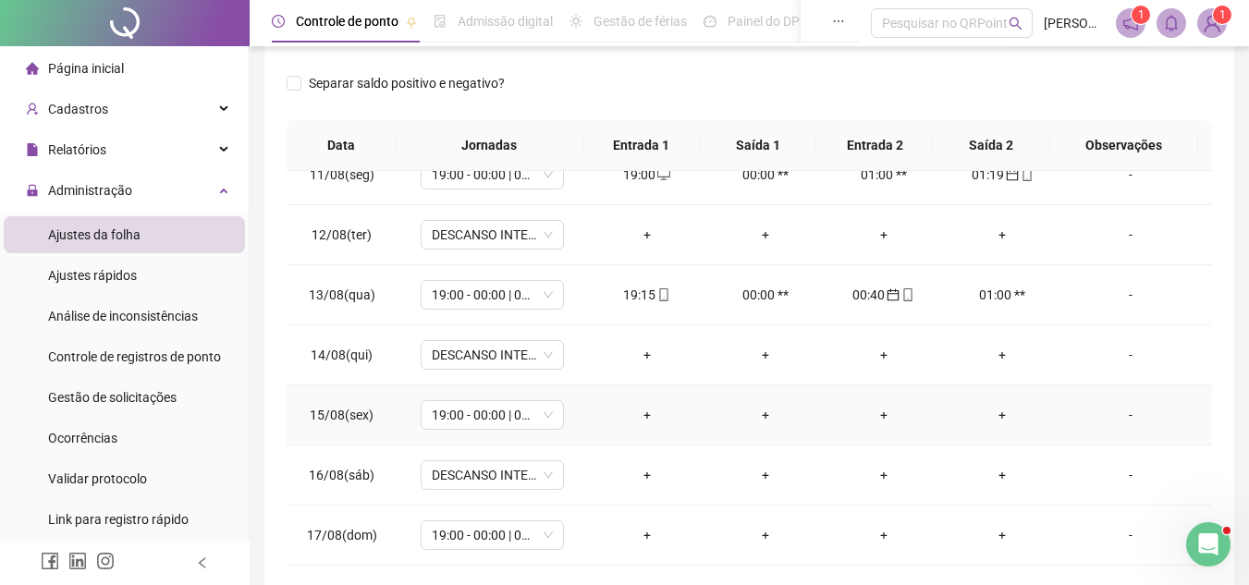
click at [1102, 416] on div "-" at bounding box center [1130, 415] width 109 height 20
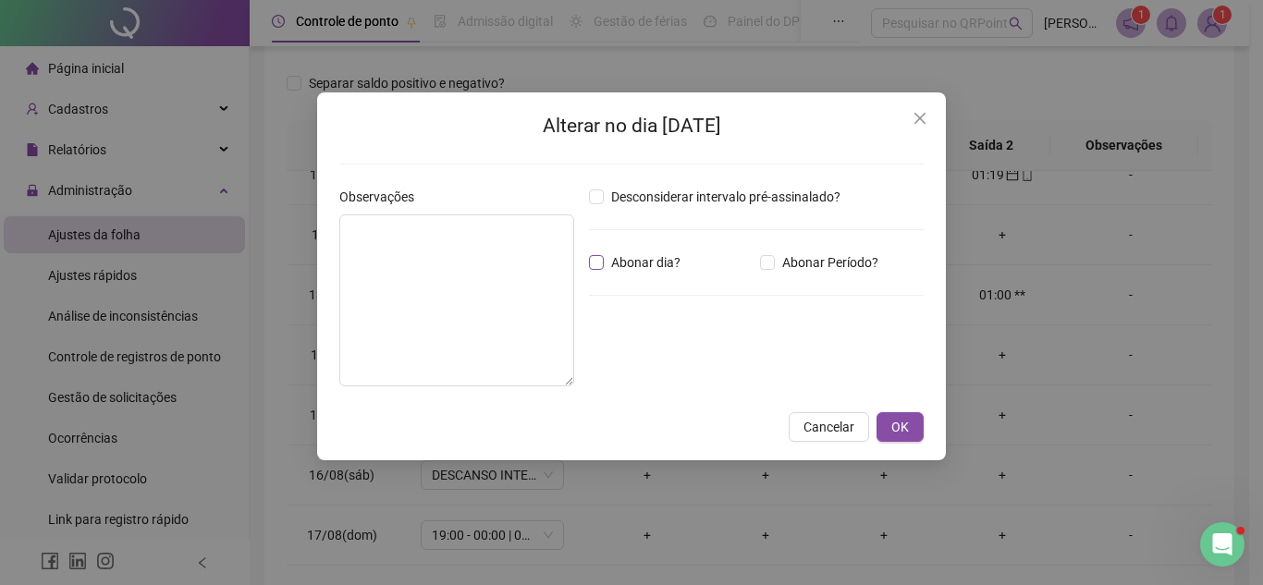
click at [622, 259] on span "Abonar dia?" at bounding box center [646, 262] width 84 height 20
click at [907, 429] on span "OK" at bounding box center [900, 427] width 18 height 20
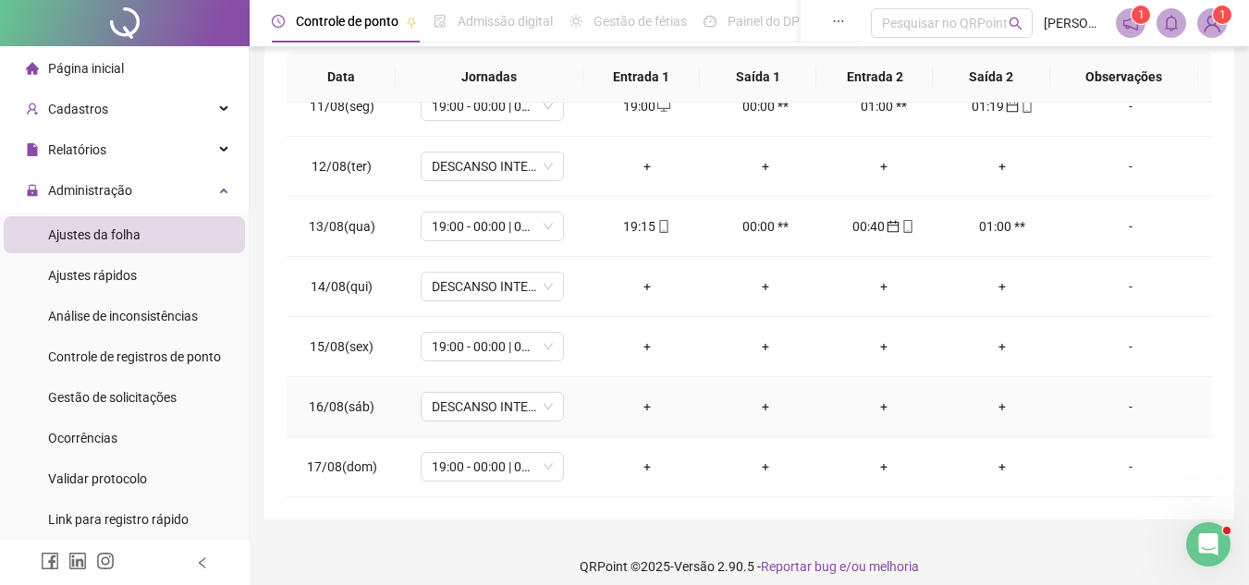
scroll to position [360, 0]
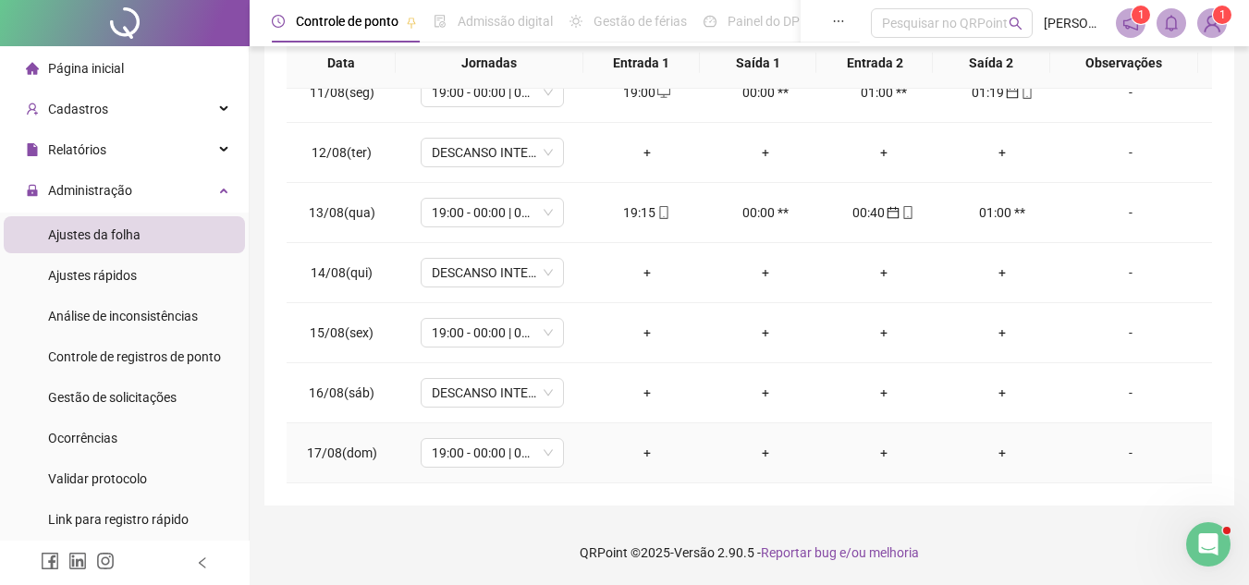
click at [1106, 462] on div "-" at bounding box center [1130, 453] width 109 height 20
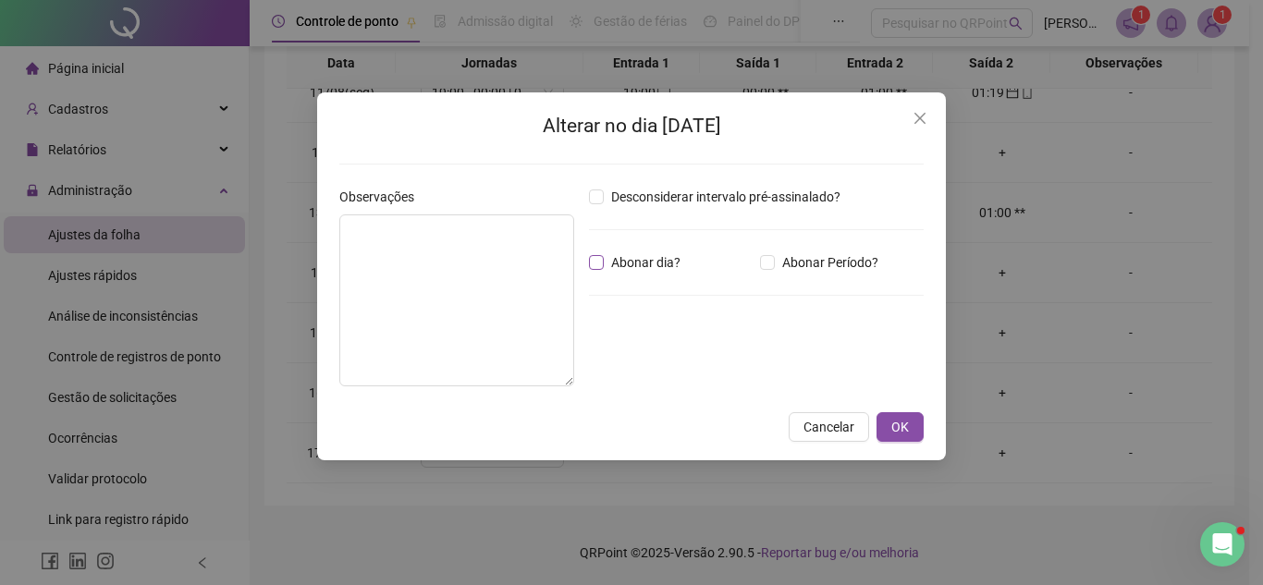
click at [663, 265] on span "Abonar dia?" at bounding box center [646, 262] width 84 height 20
click at [898, 426] on span "OK" at bounding box center [900, 427] width 18 height 20
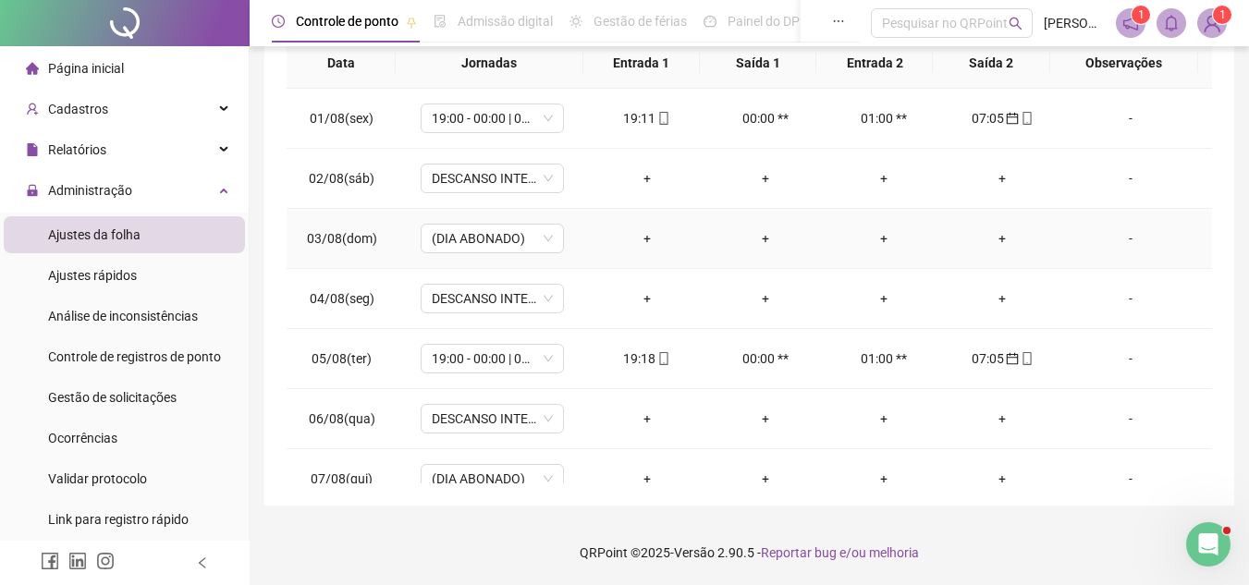
scroll to position [0, 0]
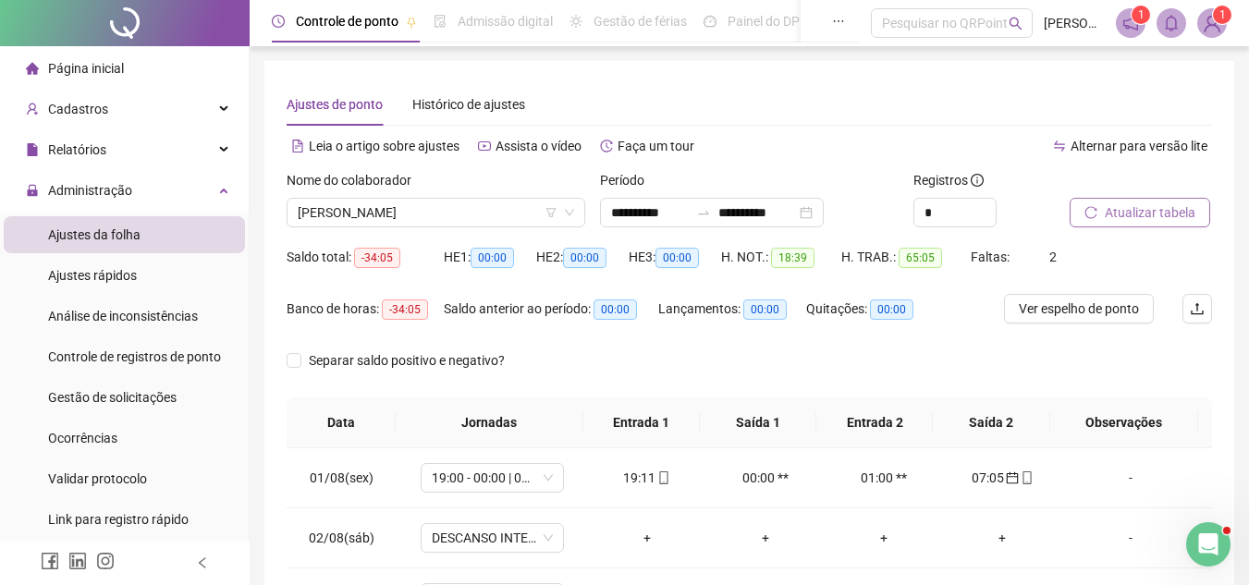
click at [1132, 212] on span "Atualizar tabela" at bounding box center [1150, 212] width 91 height 20
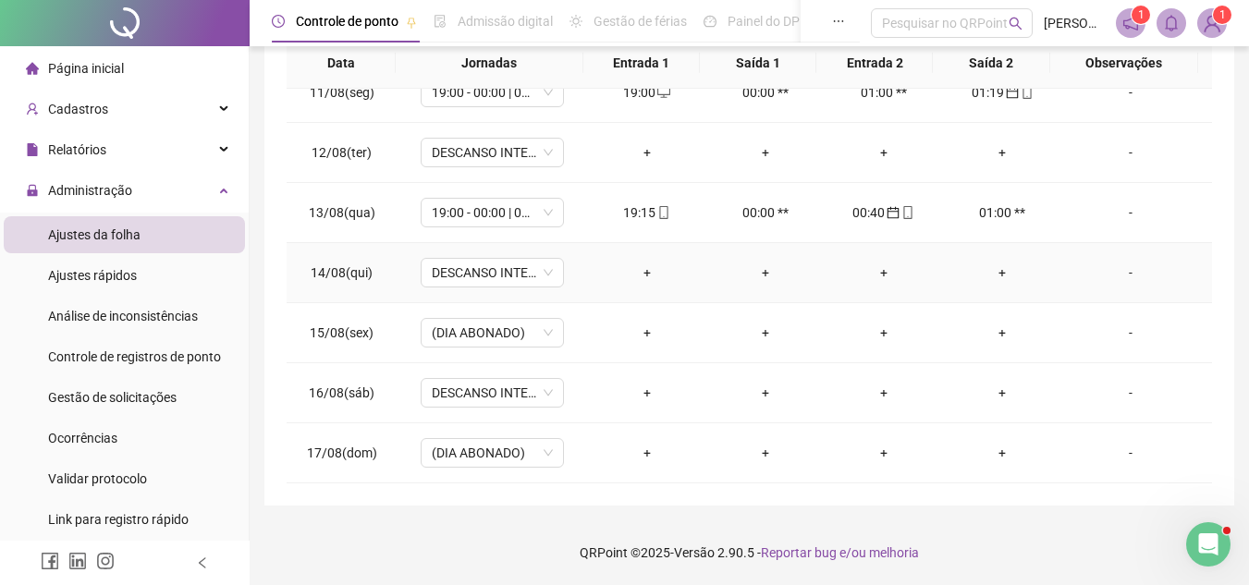
scroll to position [534, 0]
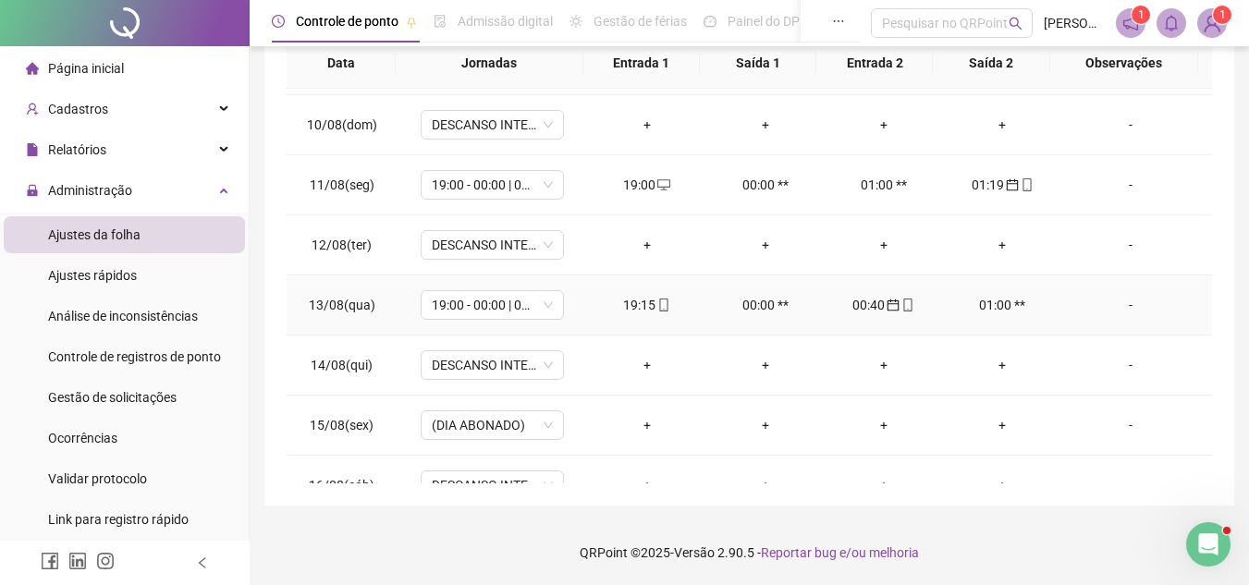
click at [1092, 307] on div "-" at bounding box center [1130, 305] width 109 height 20
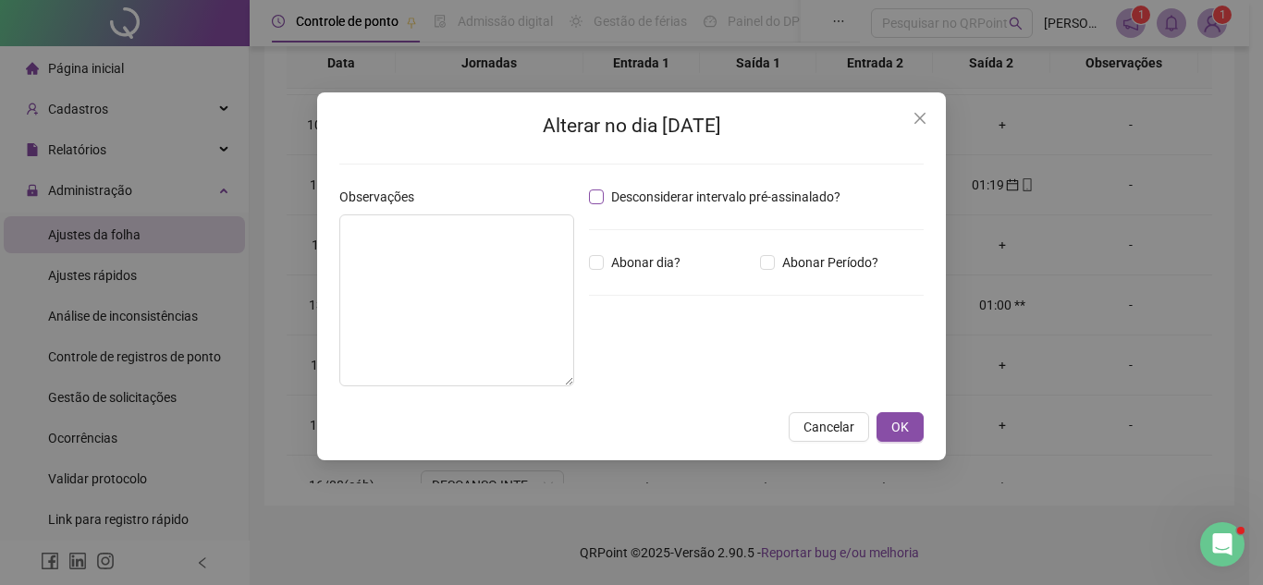
click at [669, 198] on span "Desconsiderar intervalo pré-assinalado?" at bounding box center [726, 197] width 244 height 20
click at [914, 431] on button "OK" at bounding box center [899, 427] width 47 height 30
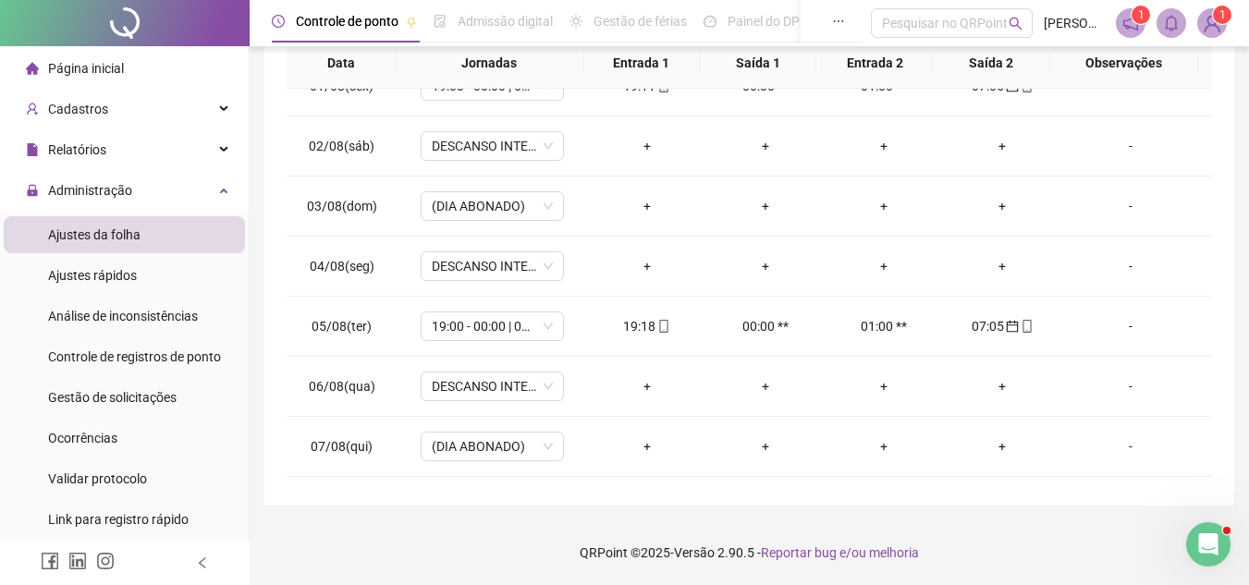
scroll to position [0, 0]
